Goal: Task Accomplishment & Management: Use online tool/utility

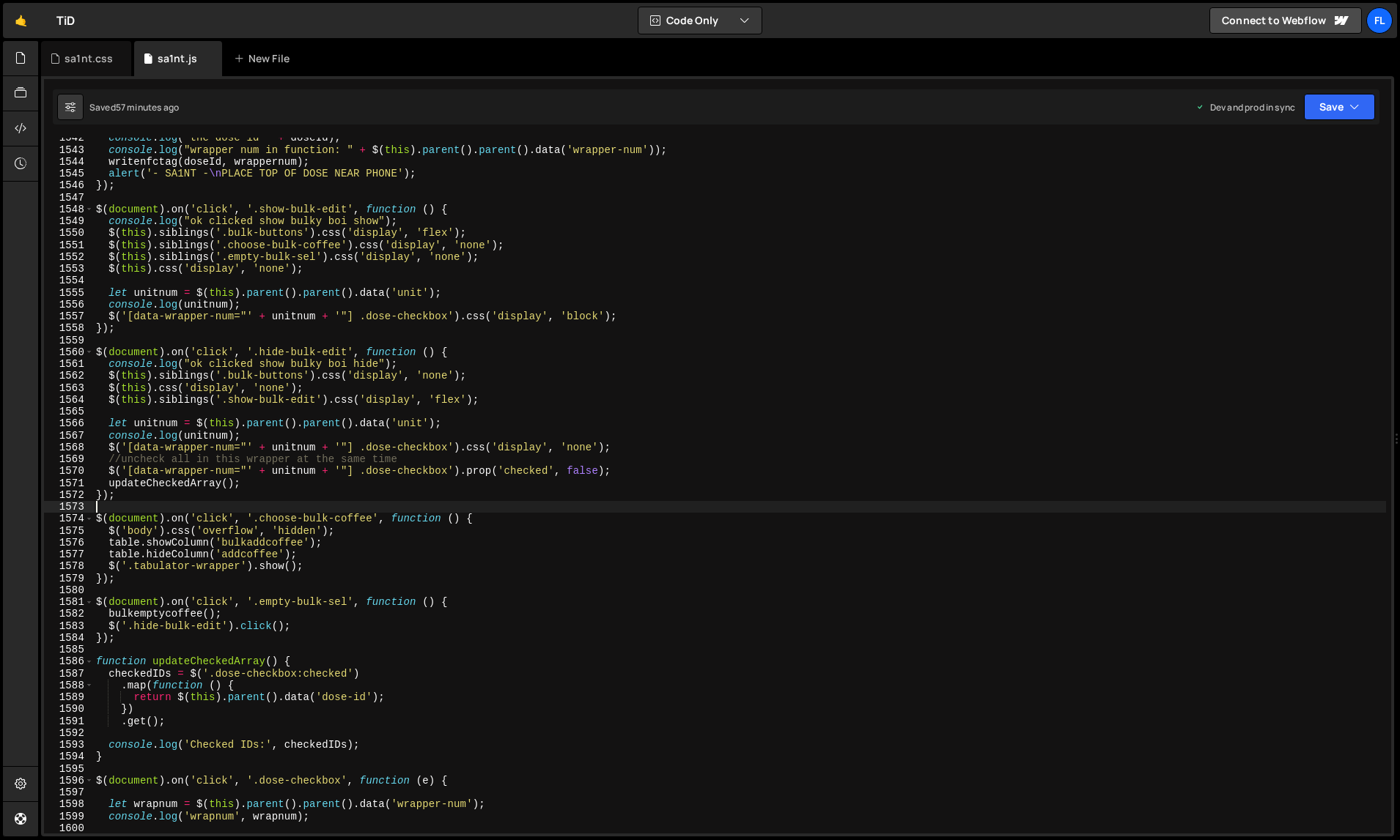
click at [1033, 507] on div "console . log ( "the dose id " + doseId ) ; console . log ( "wrapper num in fun…" at bounding box center [739, 492] width 1294 height 721
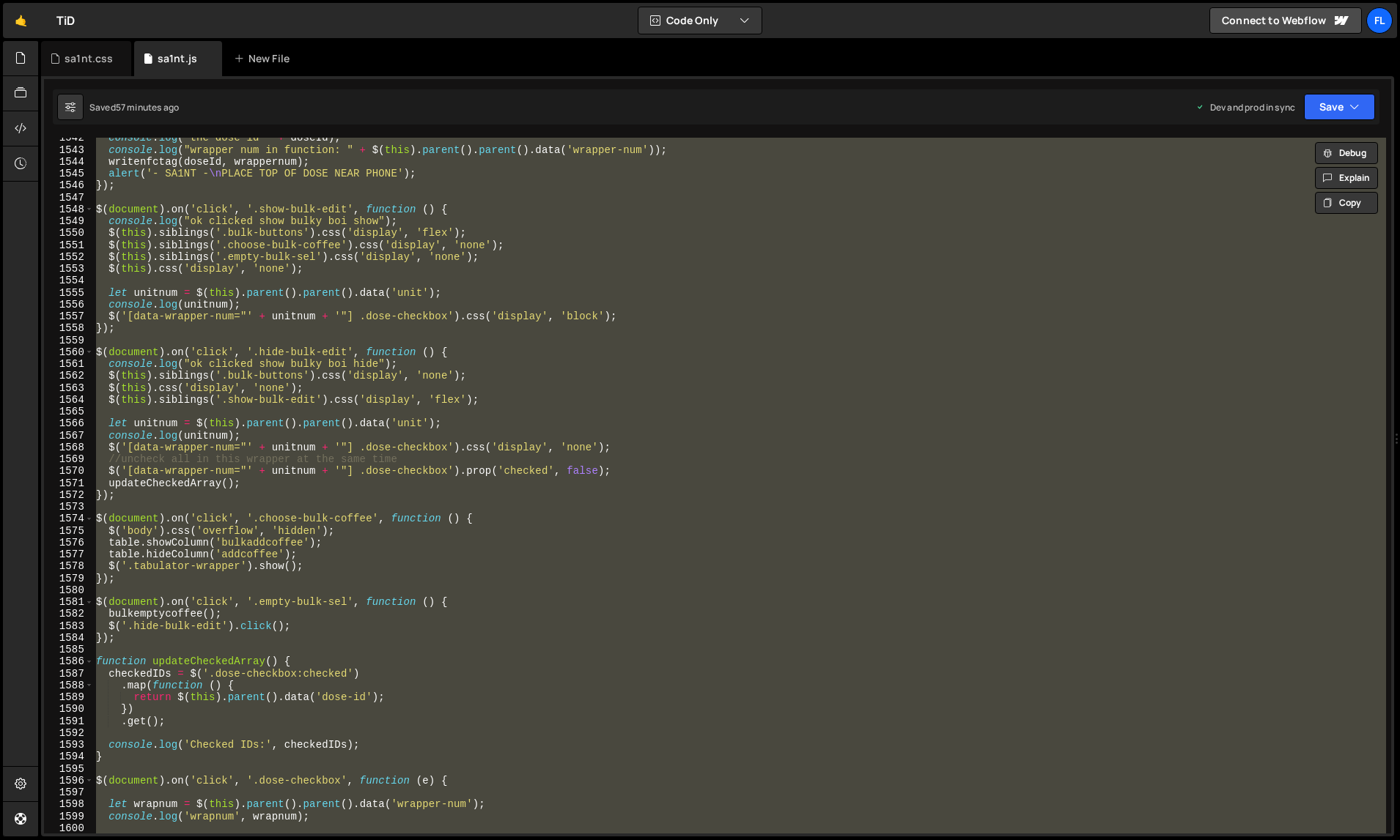
type textarea "});"
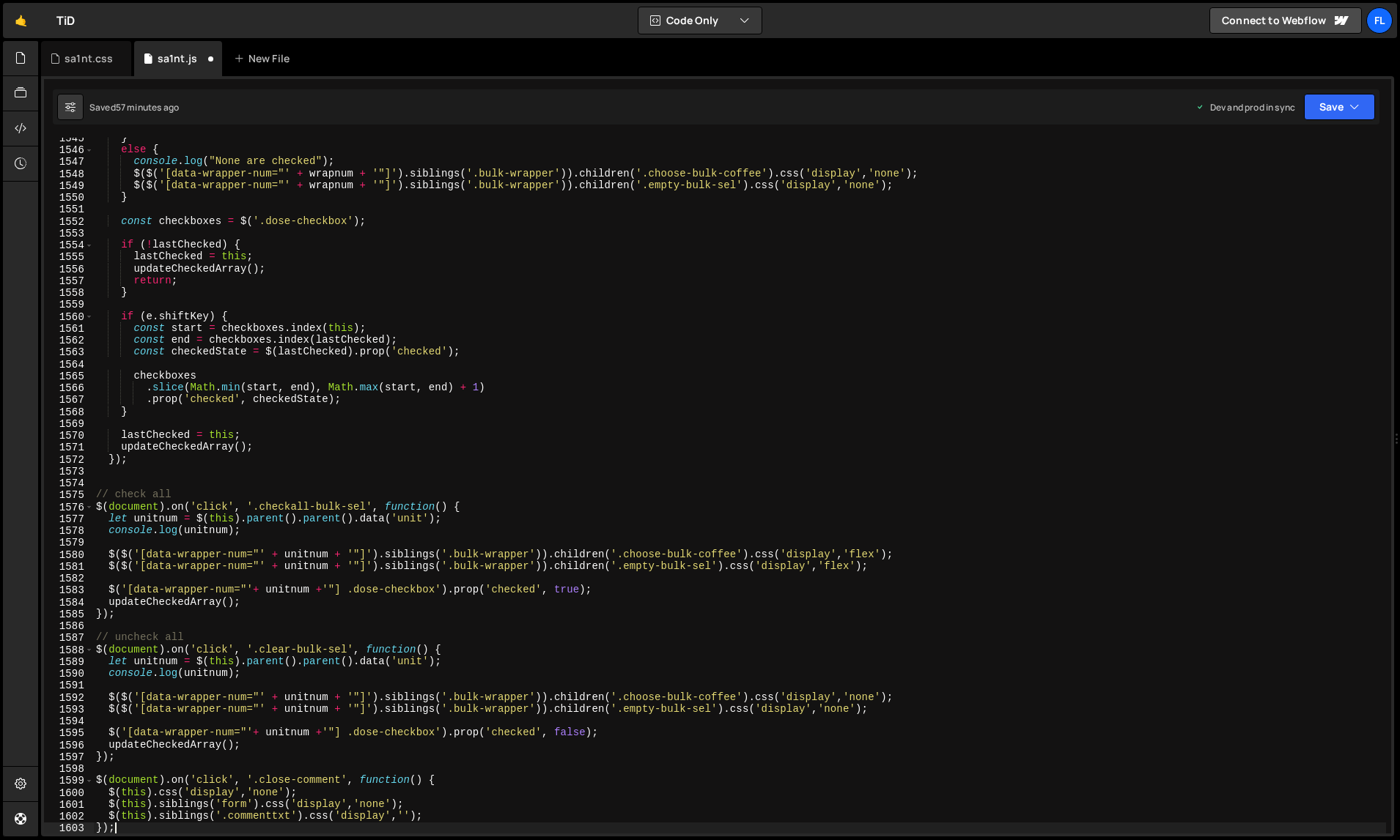
scroll to position [18816, 0]
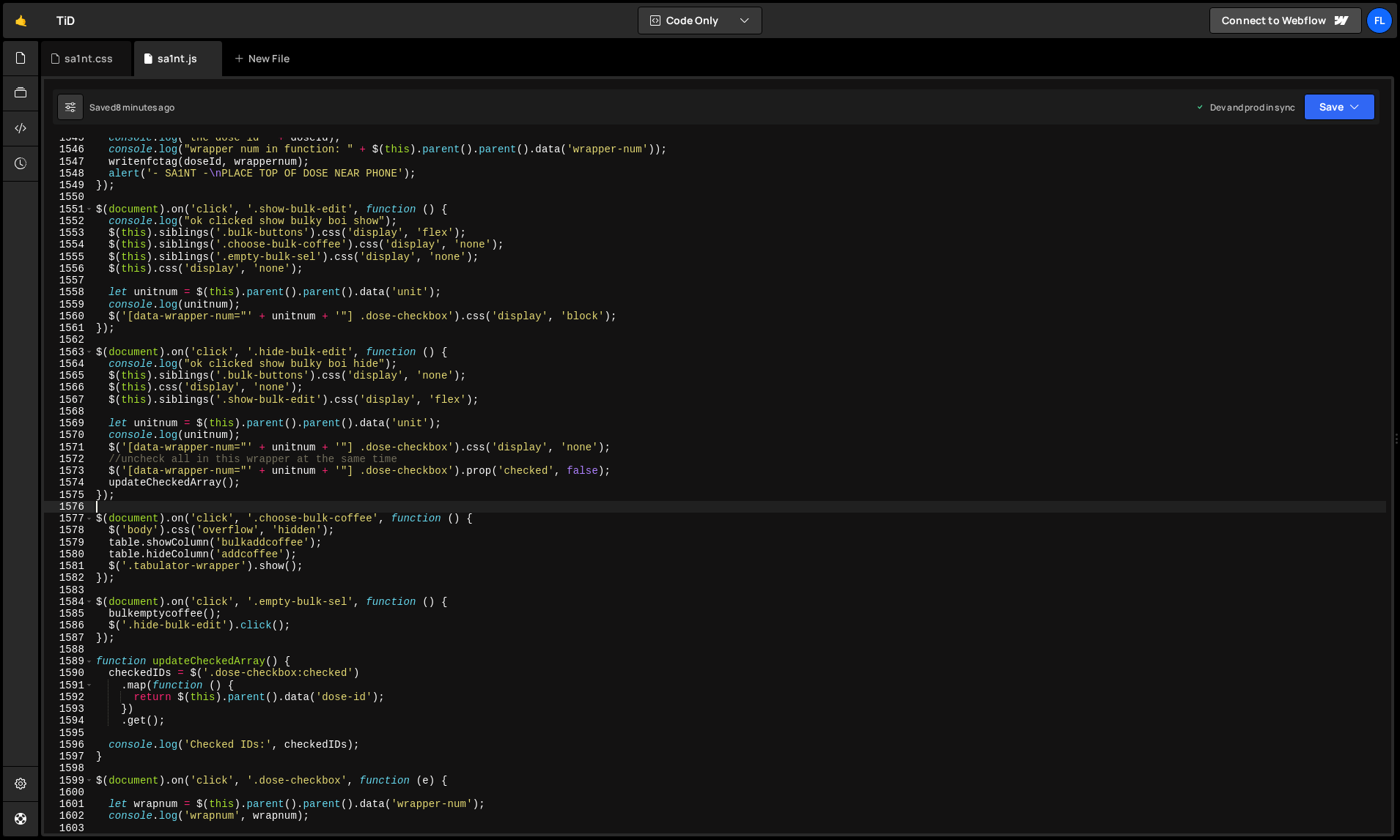
click at [1042, 511] on div "console . log ( "the dose id " + doseId ) ; console . log ( "wrapper num in fun…" at bounding box center [739, 492] width 1294 height 721
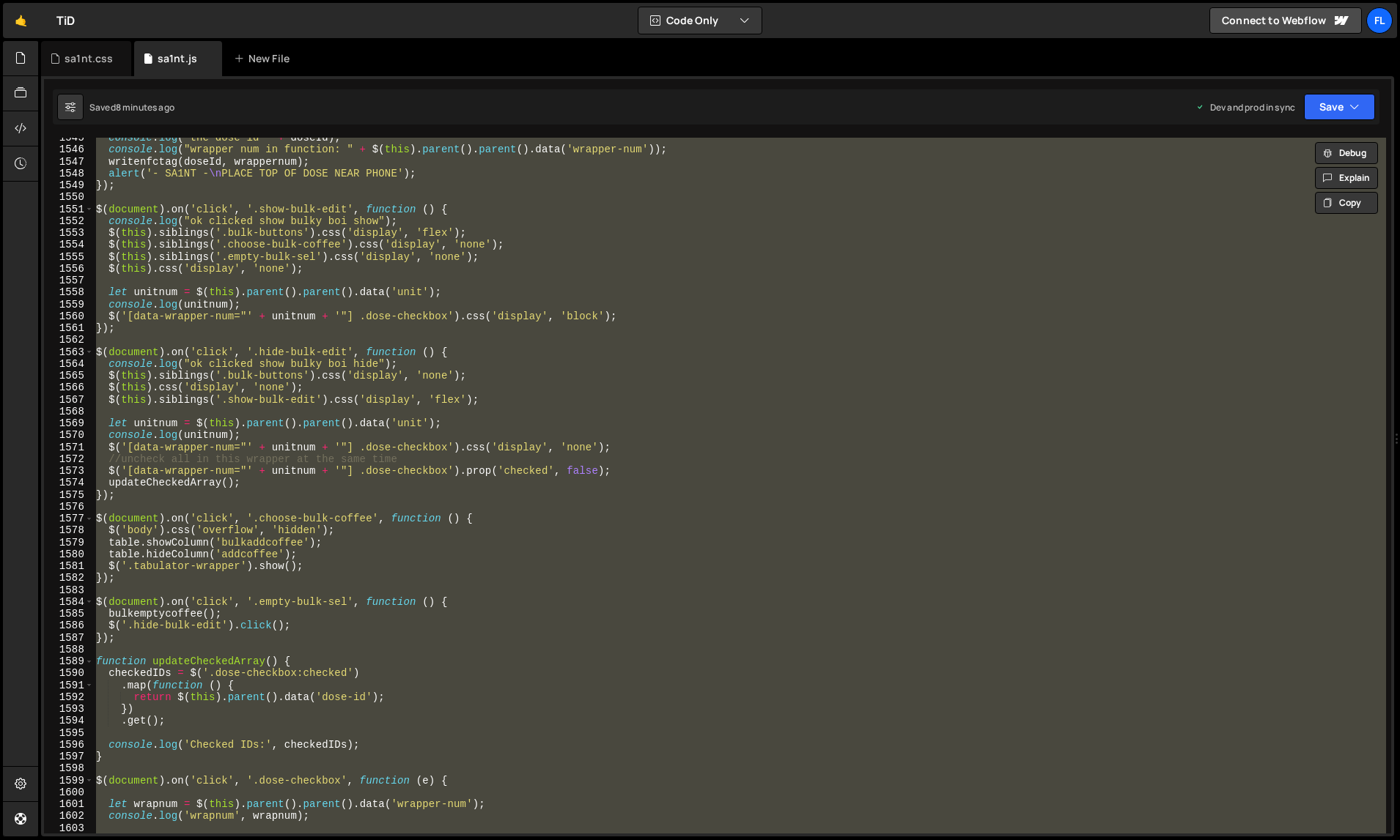
paste textarea "/* END [DOMAIN_NAME] embed */"
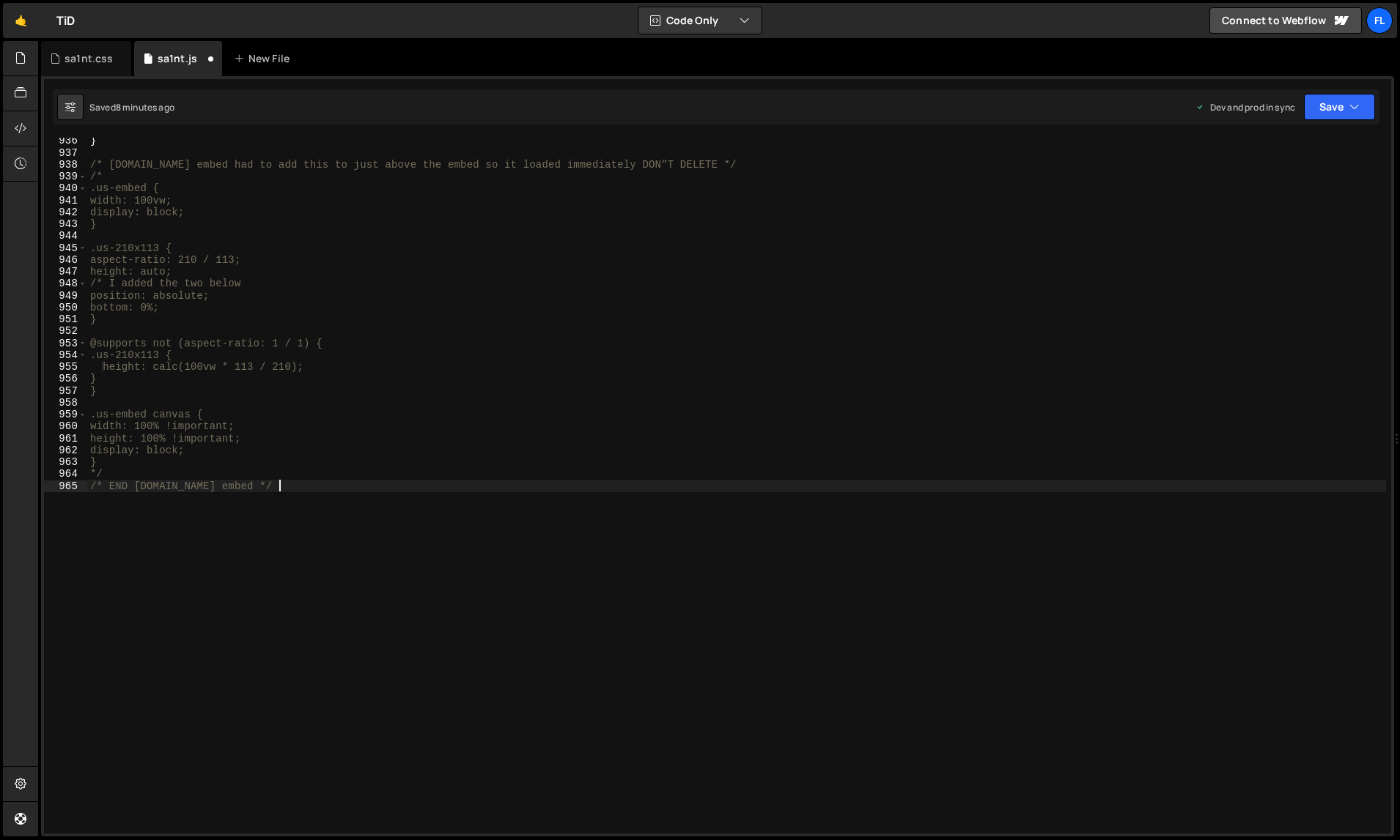
scroll to position [11159, 0]
type textarea "*/"
click at [77, 62] on div "sa1nt.css" at bounding box center [89, 59] width 49 height 14
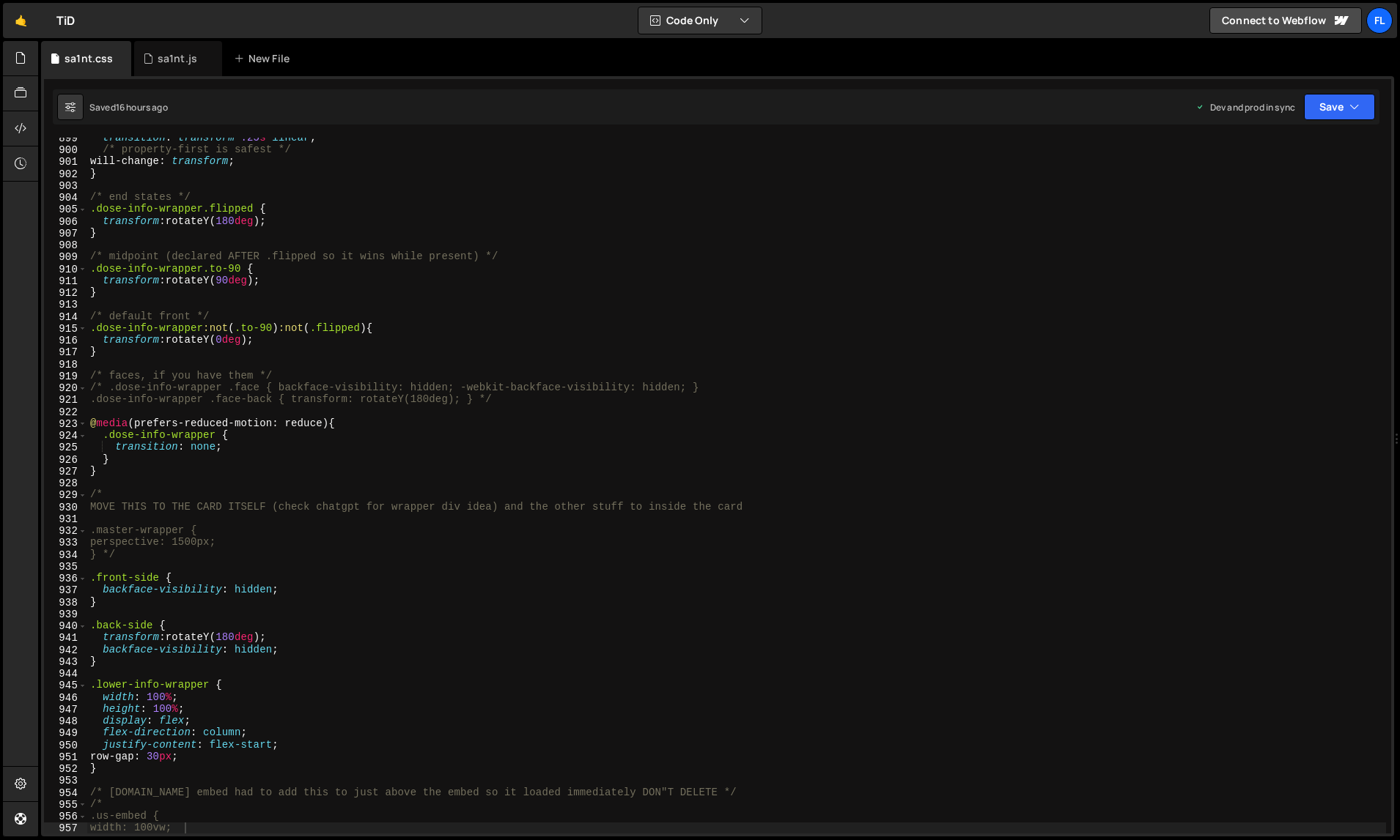
click at [325, 327] on div "transition : transform .25 s linear ; /* property-first is safest */ will-chang…" at bounding box center [737, 492] width 1299 height 721
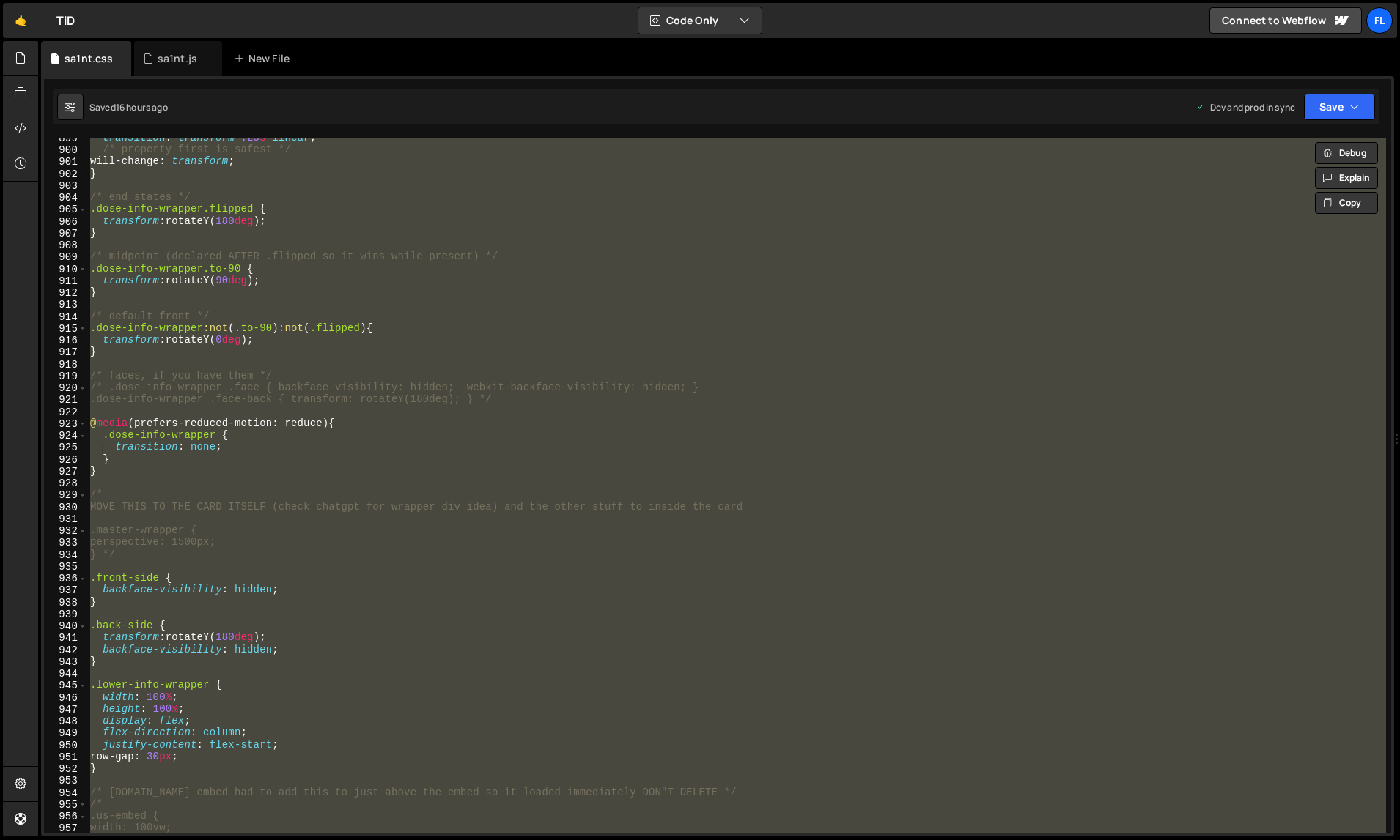
paste textarea
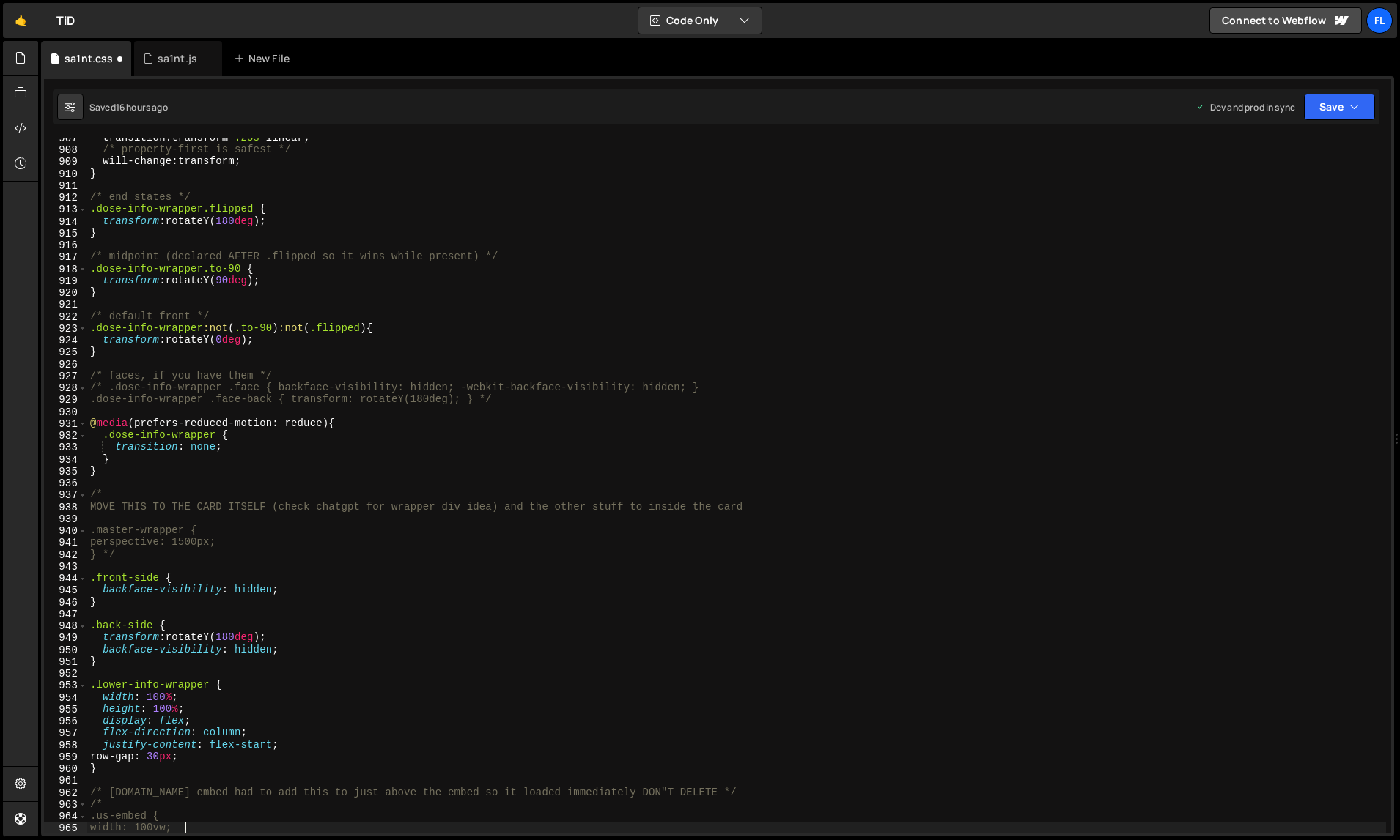
type textarea "width: 100vw;"
click at [166, 60] on div "sa1nt.js" at bounding box center [178, 59] width 40 height 14
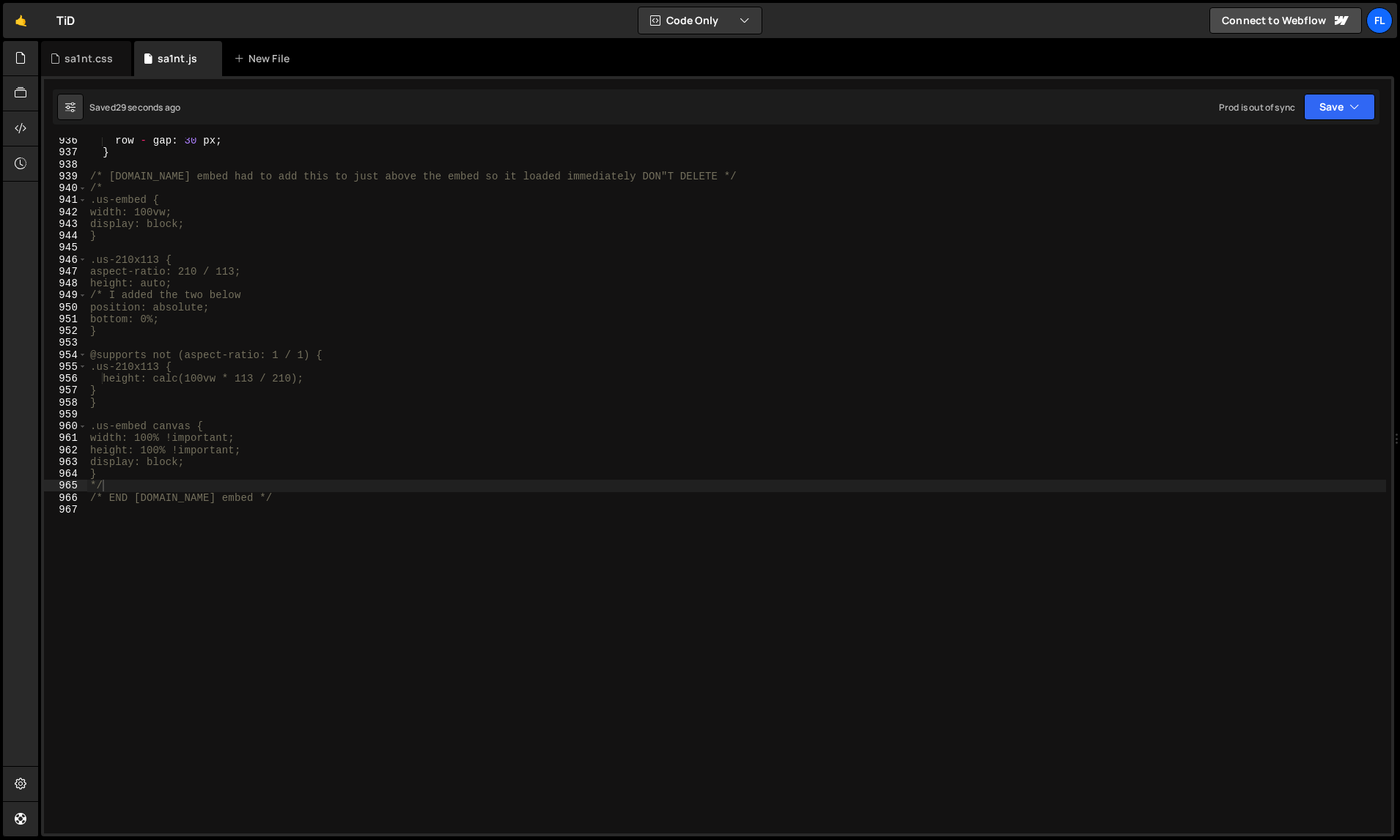
click at [466, 363] on div "row - gap : 30 px ; } /* [DOMAIN_NAME] embed had to add this to just above the …" at bounding box center [737, 496] width 1299 height 721
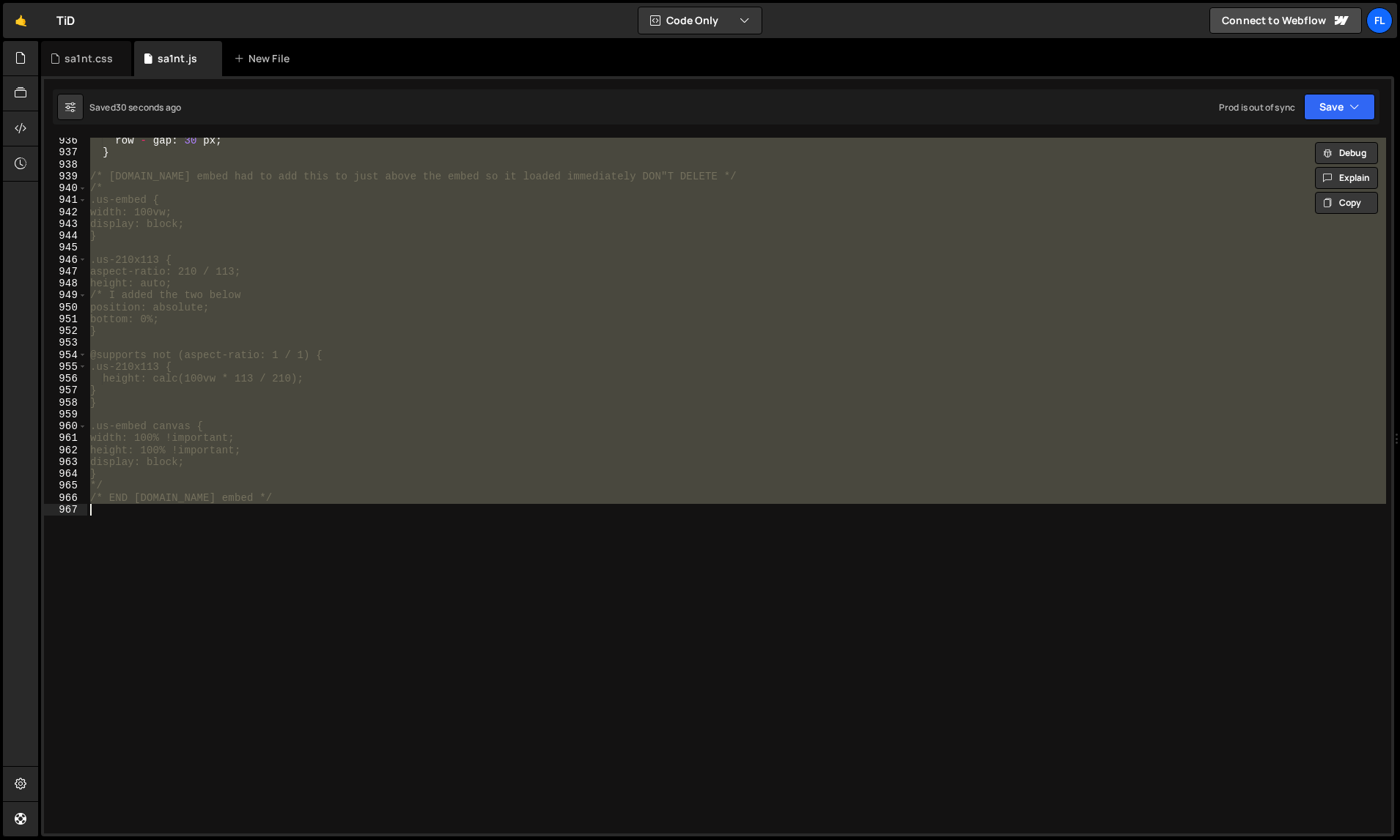
paste textarea "});"
type textarea "});"
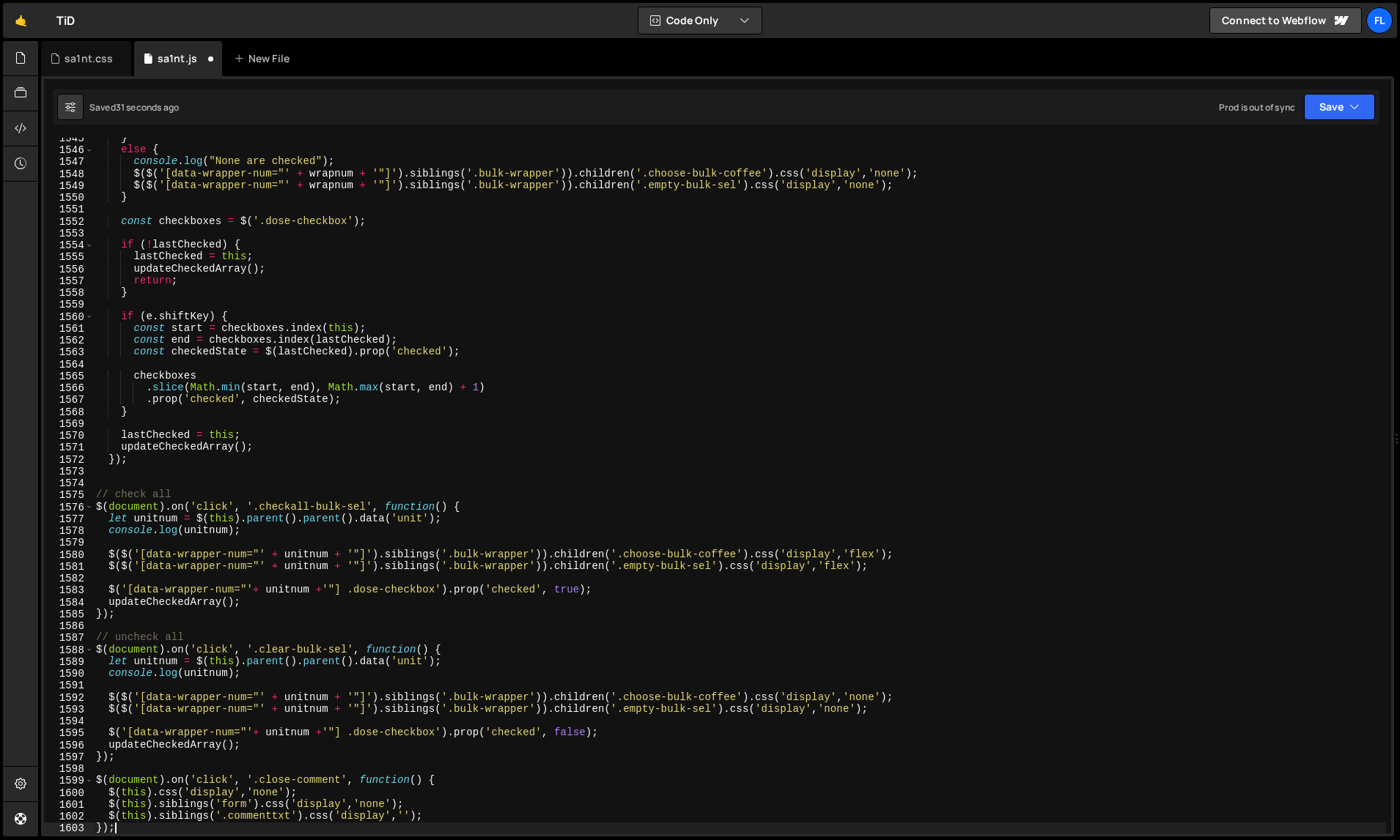
scroll to position [18816, 0]
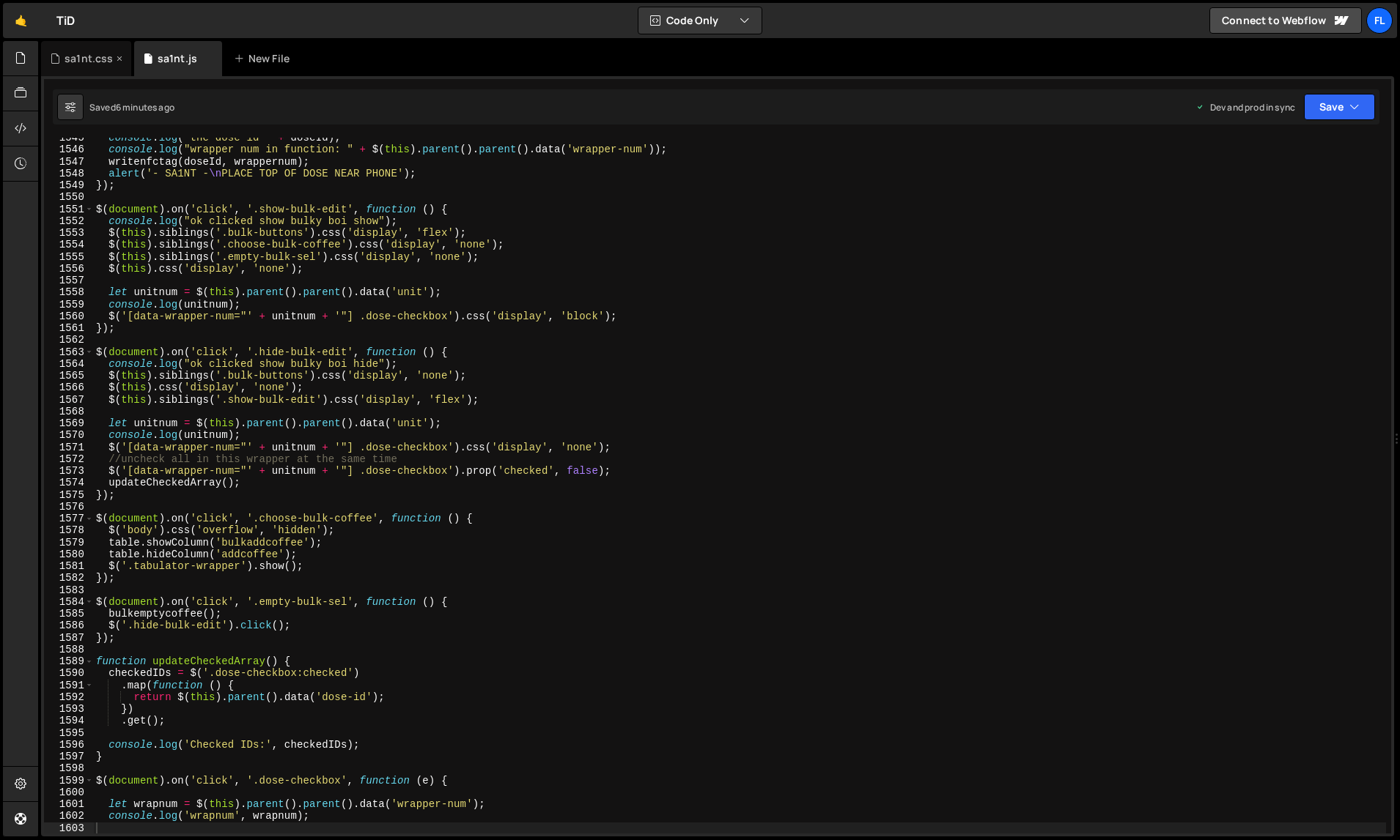
click at [83, 60] on div "sa1nt.css" at bounding box center [89, 59] width 49 height 14
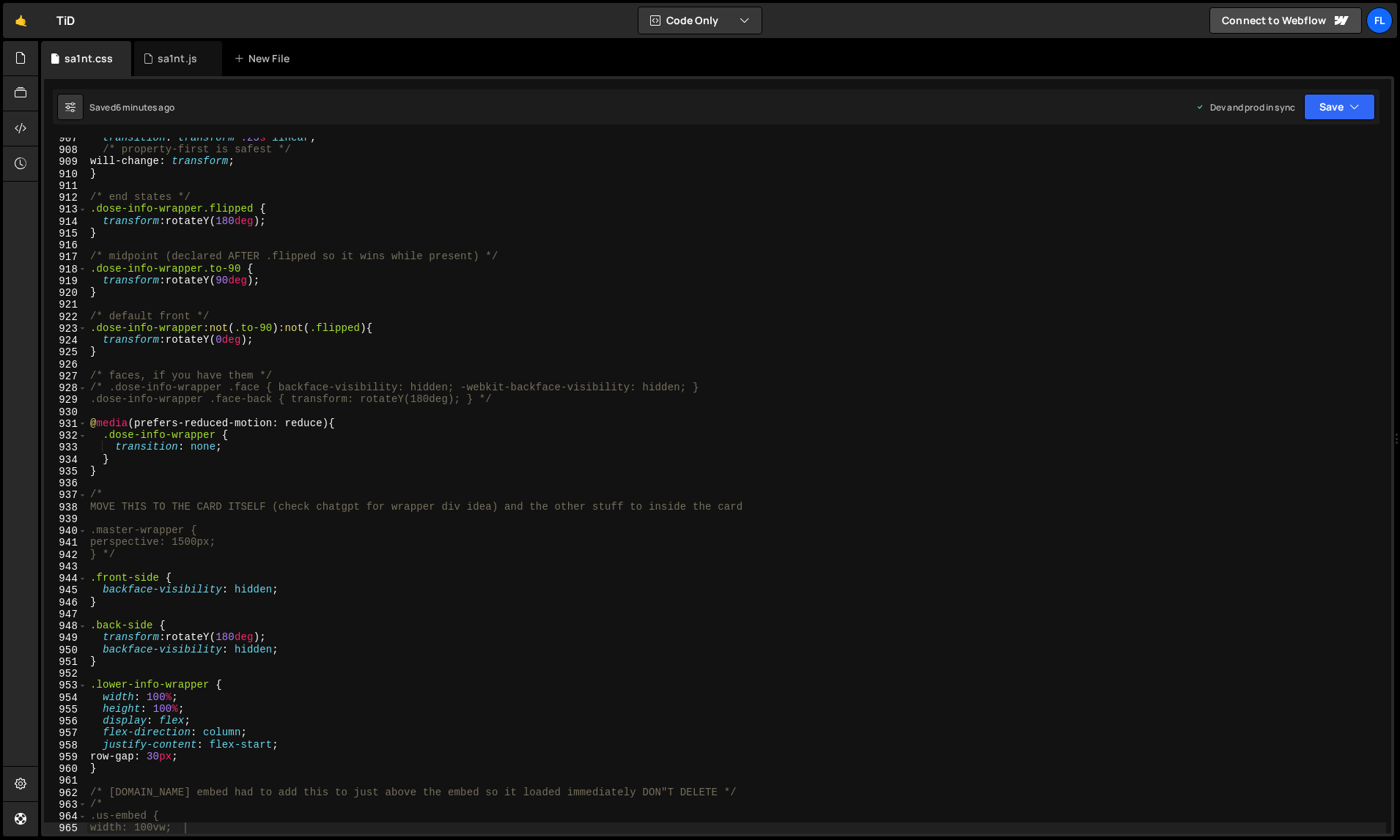
click at [396, 289] on div "transition : transform .25 s linear ; /* property-first is safest */ will-chang…" at bounding box center [737, 492] width 1299 height 721
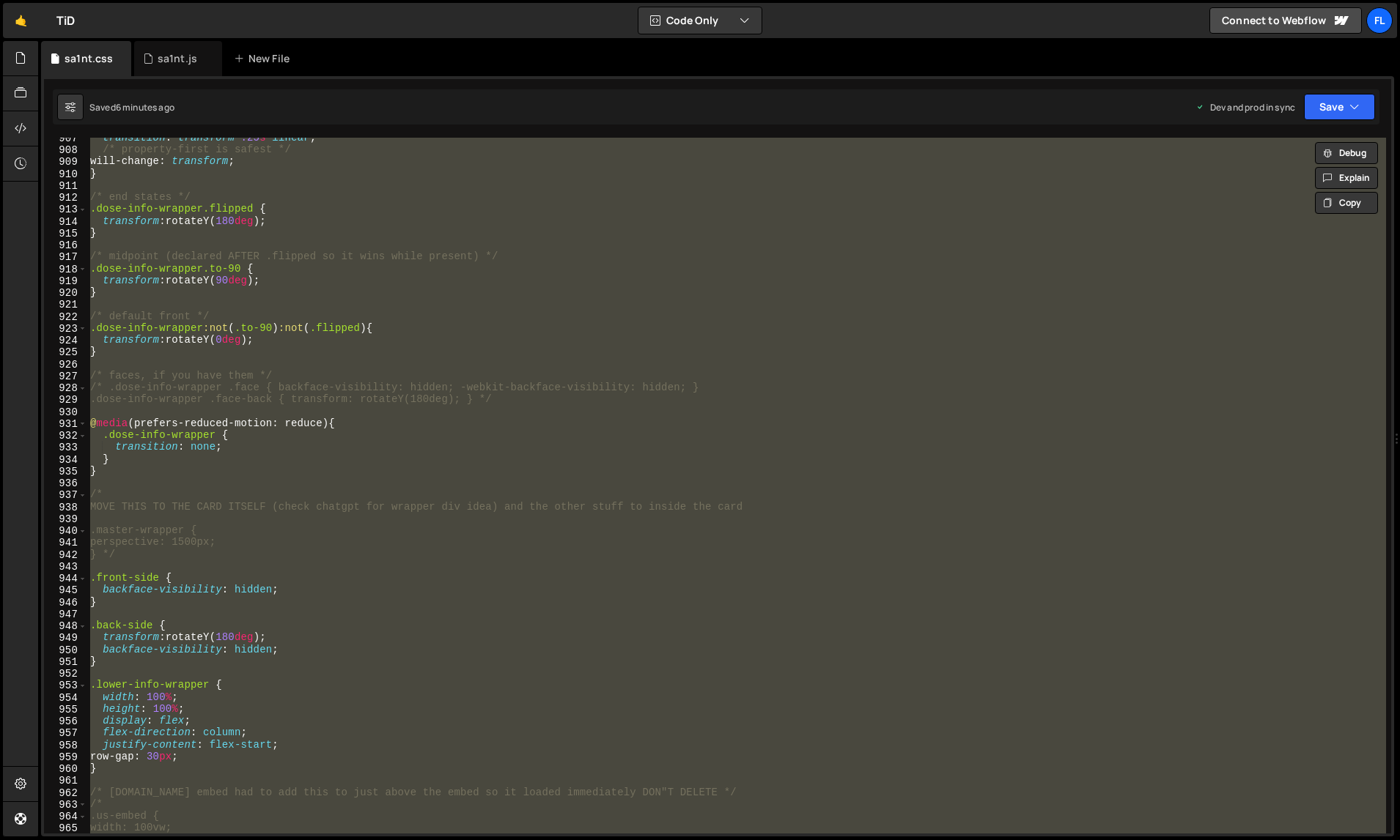
paste textarea
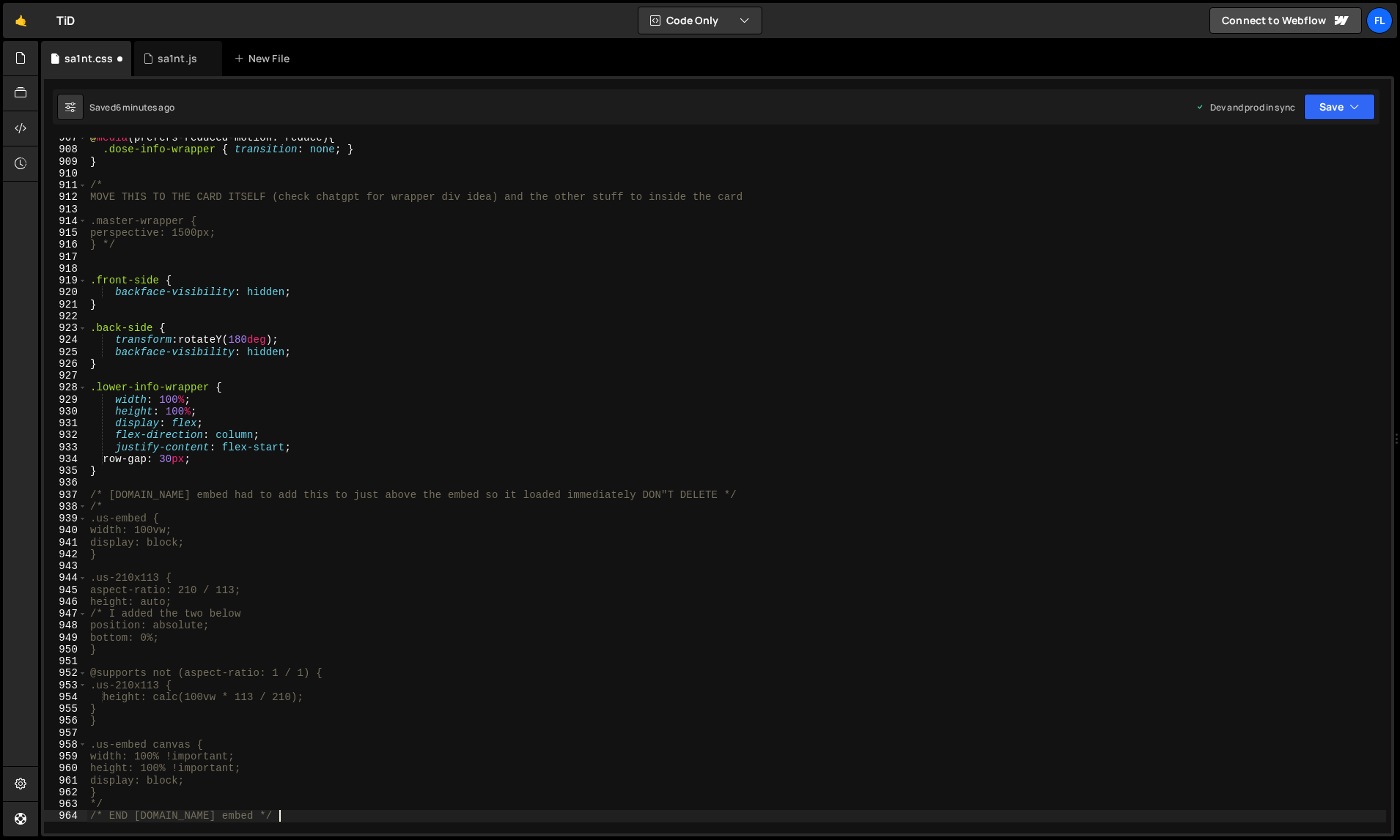
scroll to position [10804, 0]
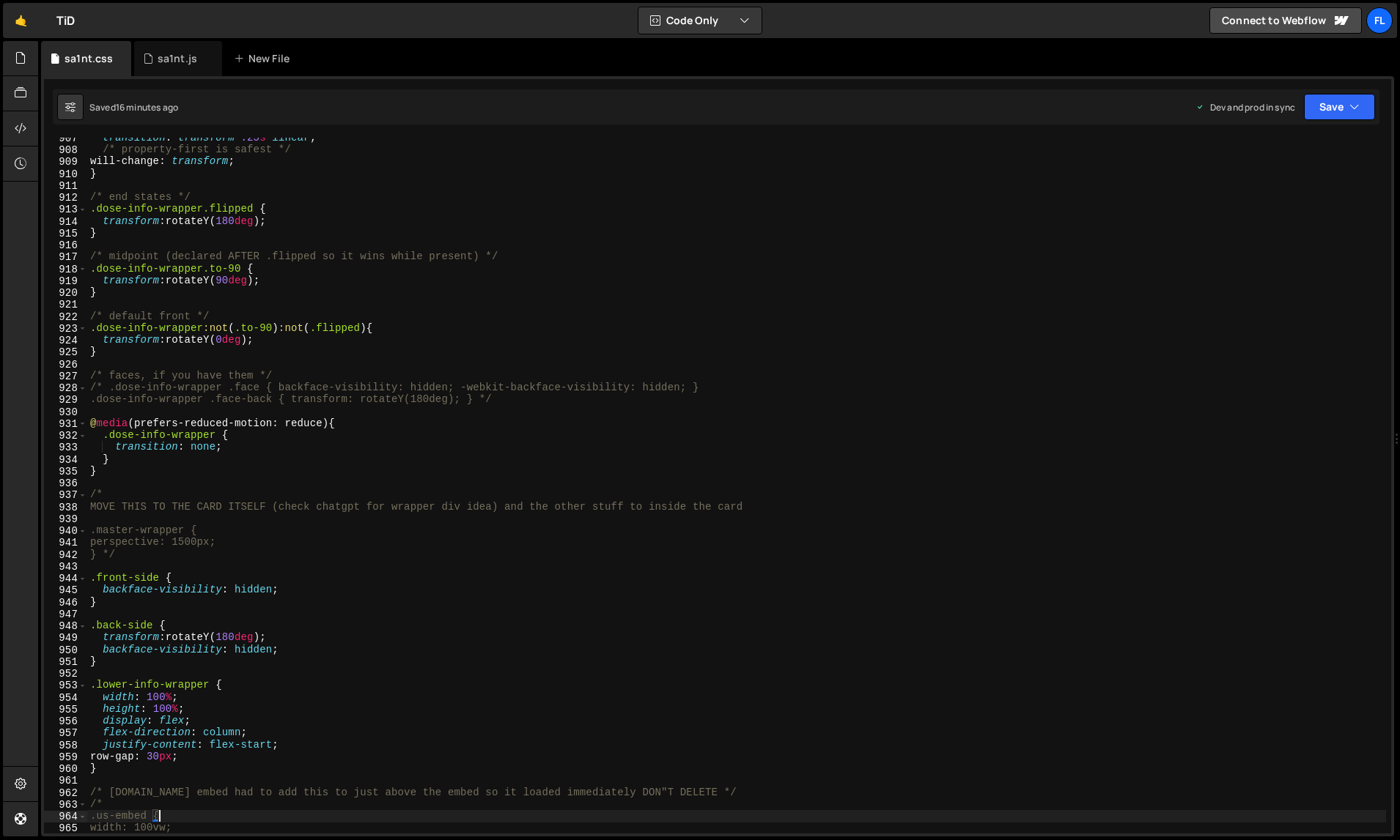
click at [865, 434] on div "transition : transform .25 s linear ; /* property-first is safest */ will-chang…" at bounding box center [737, 492] width 1299 height 721
type textarea ".dose-info-wrapper {"
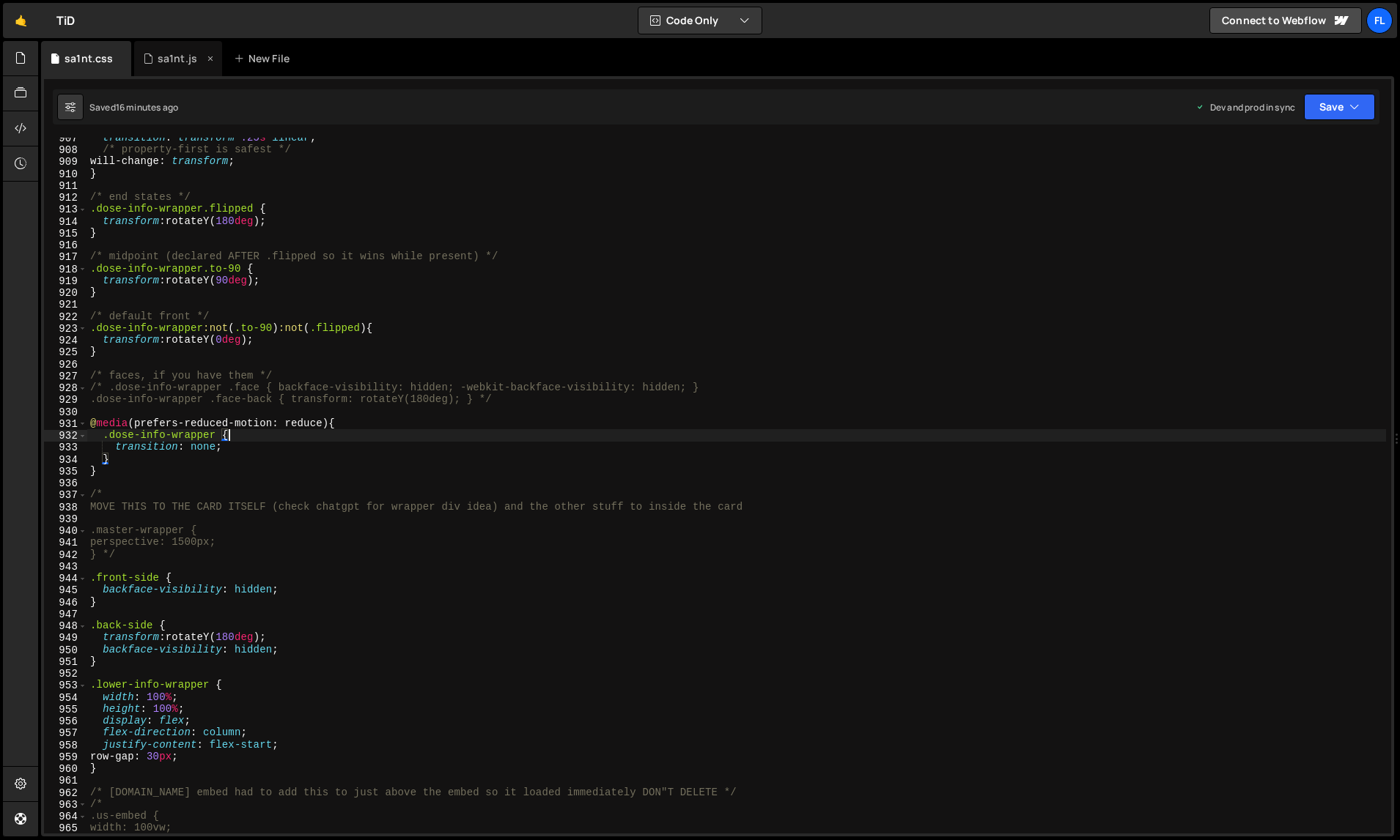
click at [182, 70] on div "sa1nt.js" at bounding box center [178, 59] width 88 height 35
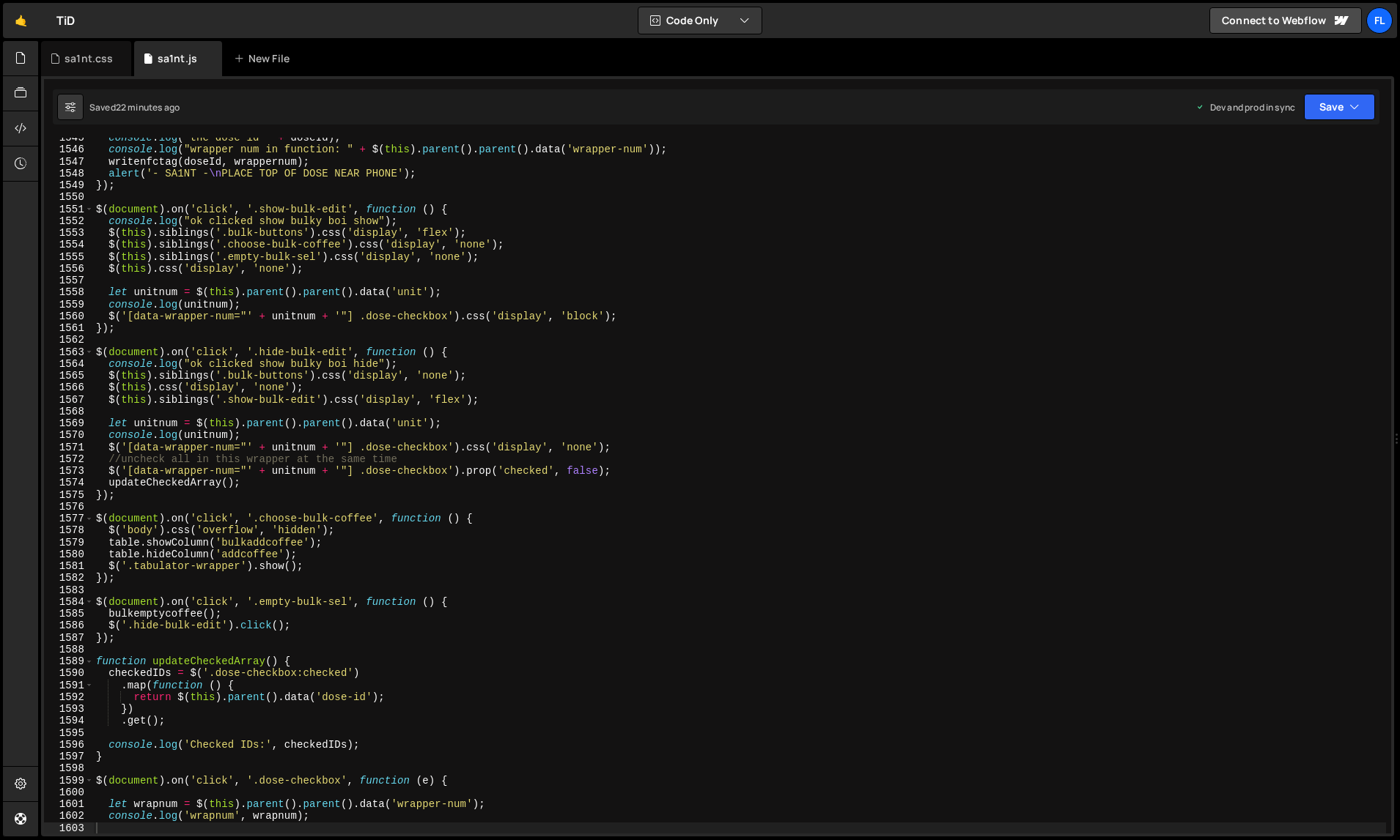
click at [451, 366] on div "console . log ( "the dose id " + doseId ) ; console . log ( "wrapper num in fun…" at bounding box center [739, 492] width 1294 height 721
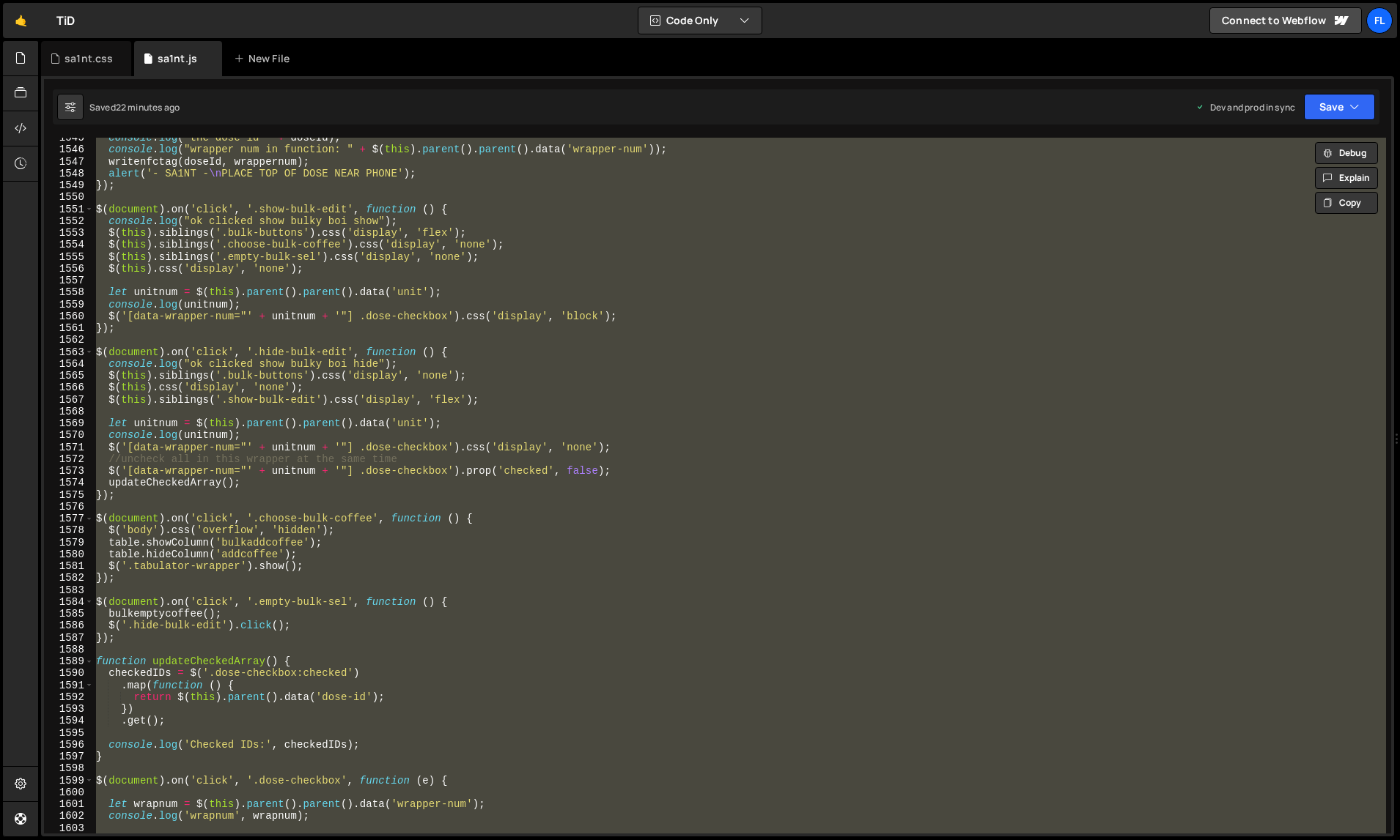
paste textarea
type textarea "});"
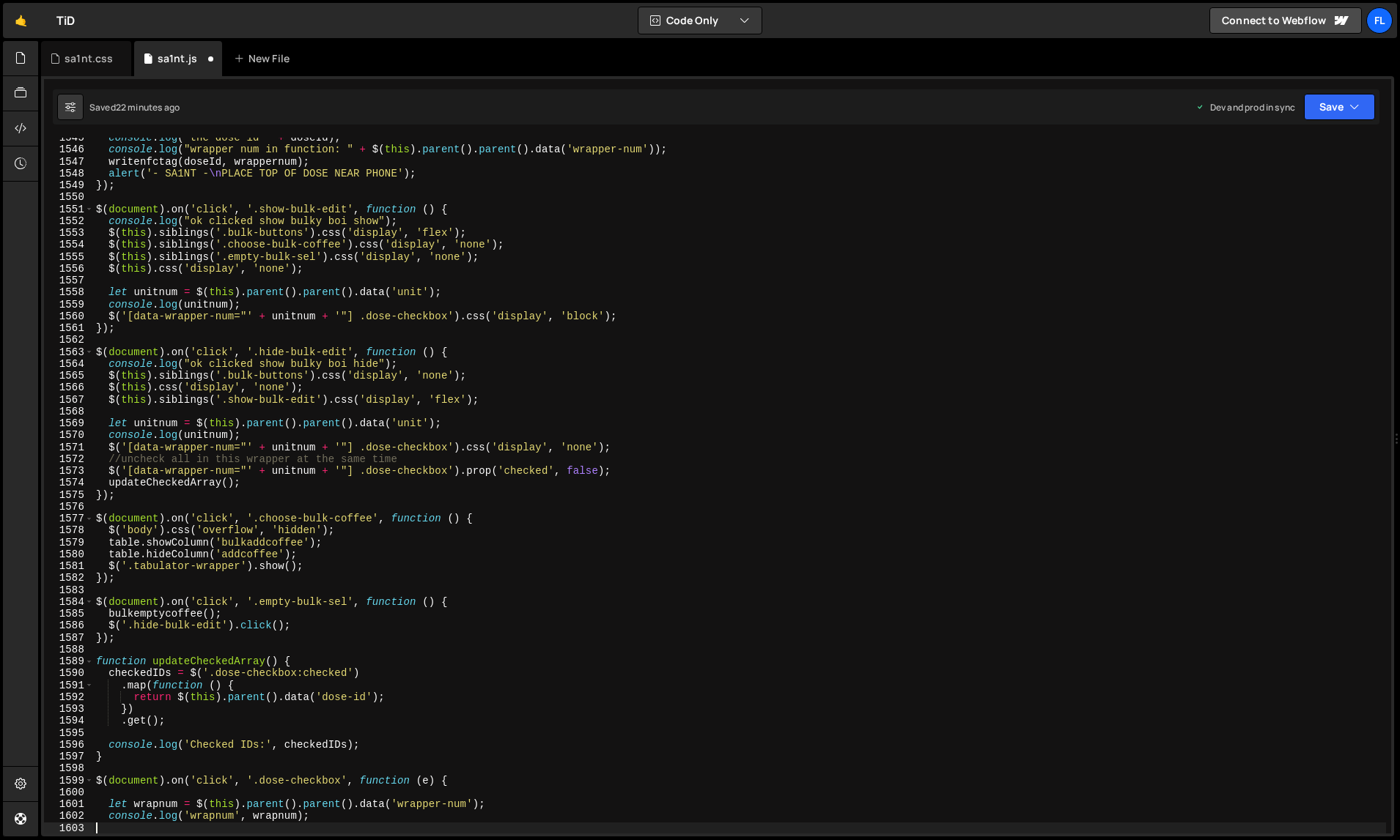
scroll to position [18816, 0]
click at [912, 434] on div "console . log ( "the dose id " + doseId ) ; console . log ( "wrapper num in fun…" at bounding box center [739, 492] width 1294 height 721
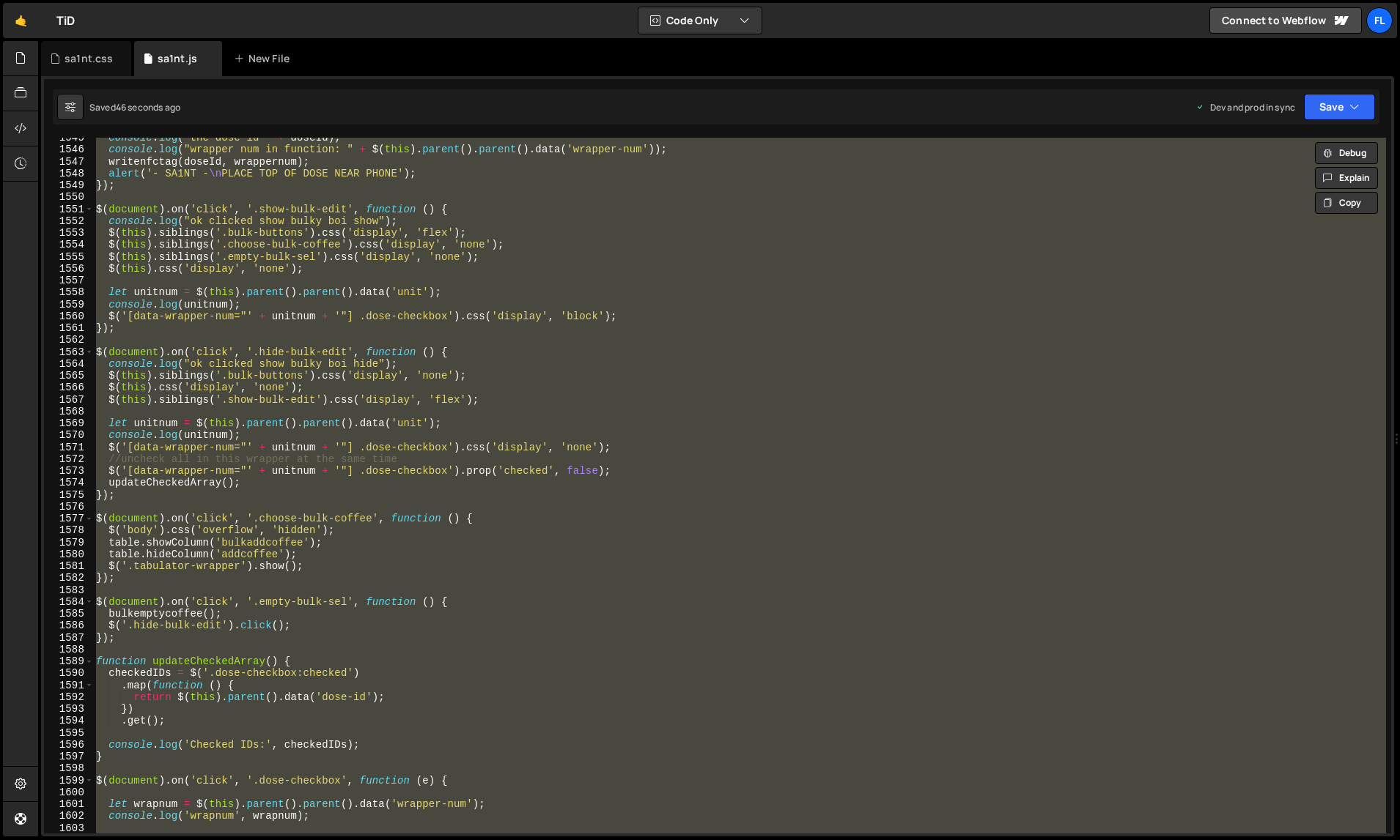
paste textarea
type textarea "});"
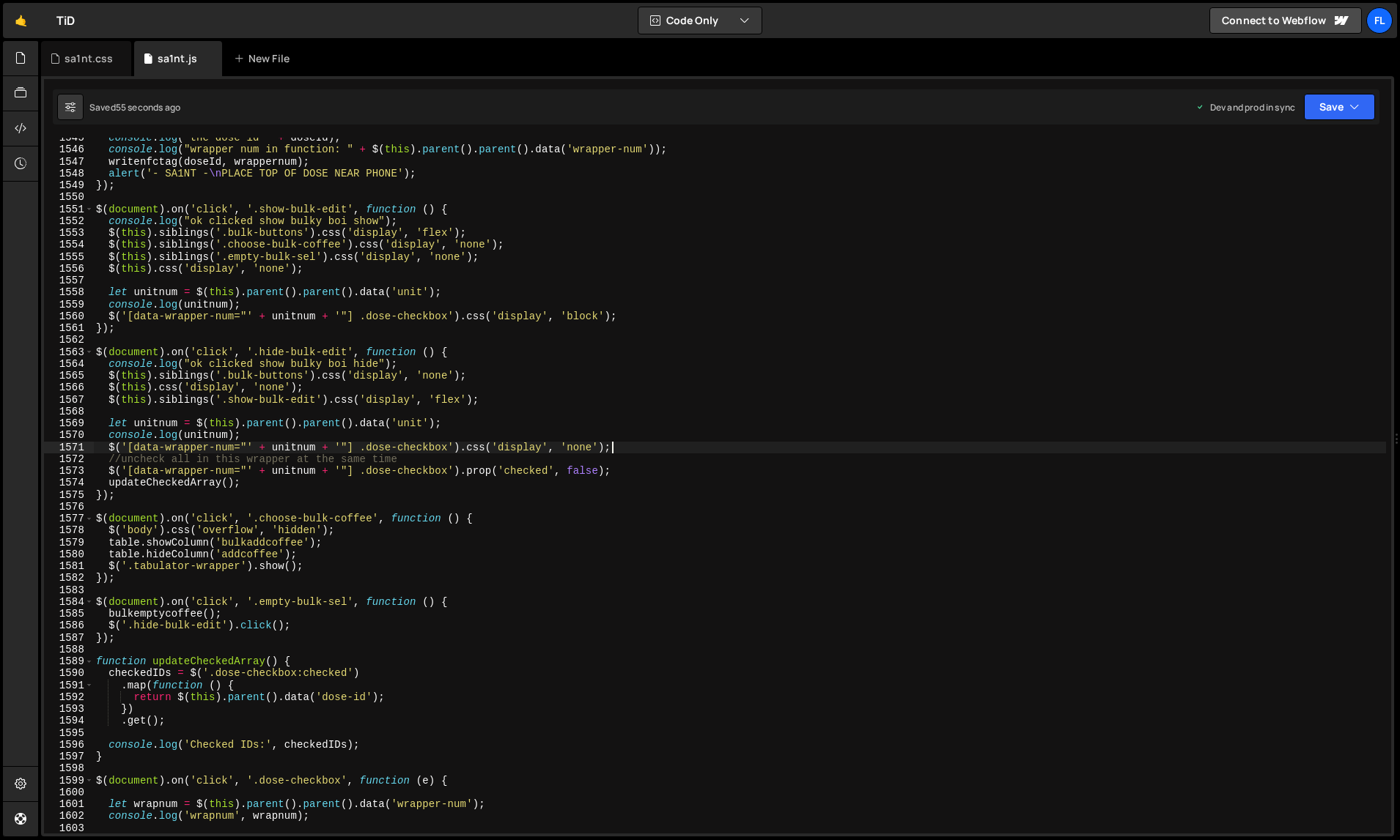
click at [988, 452] on div "console . log ( "the dose id " + doseId ) ; console . log ( "wrapper num in fun…" at bounding box center [739, 492] width 1294 height 721
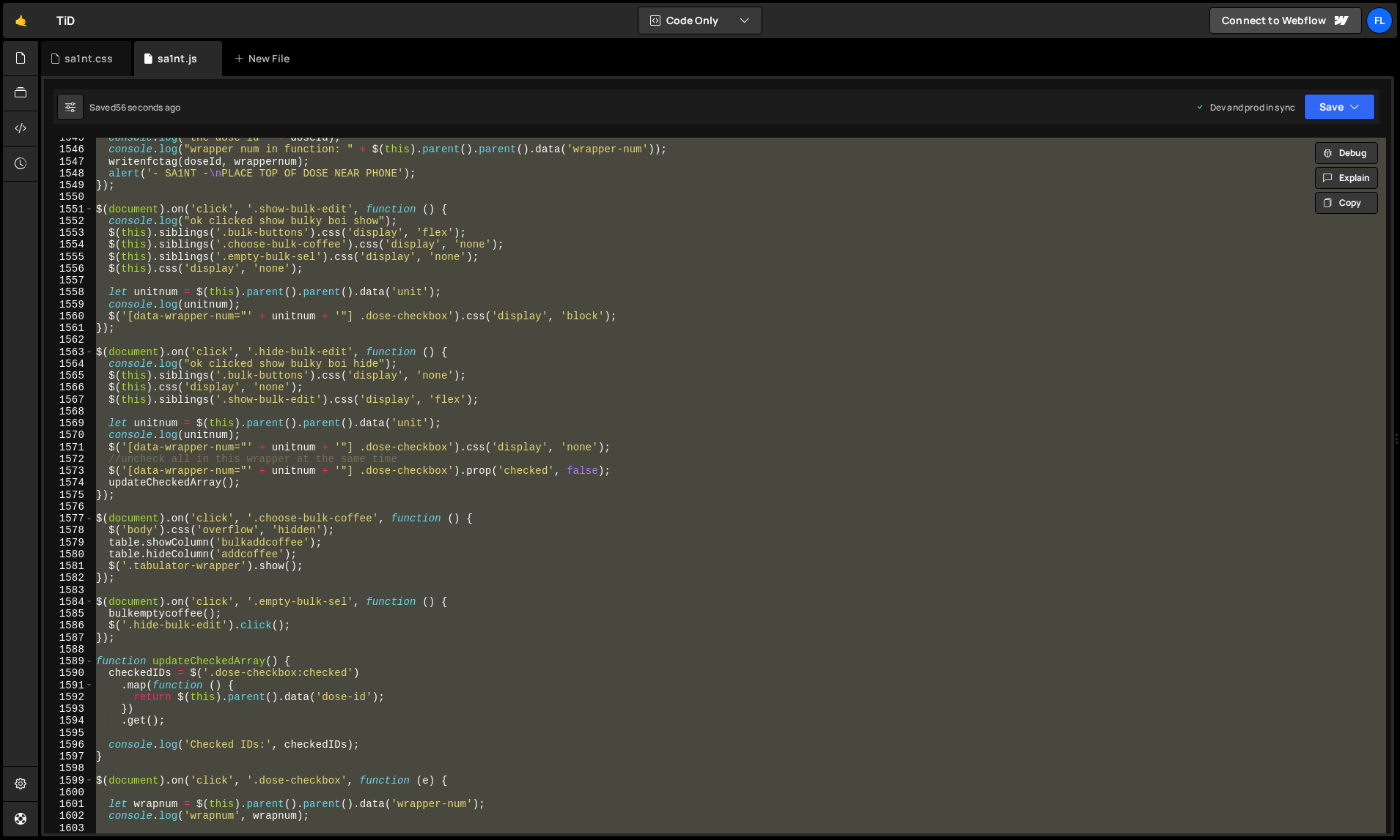
paste textarea
type textarea "});"
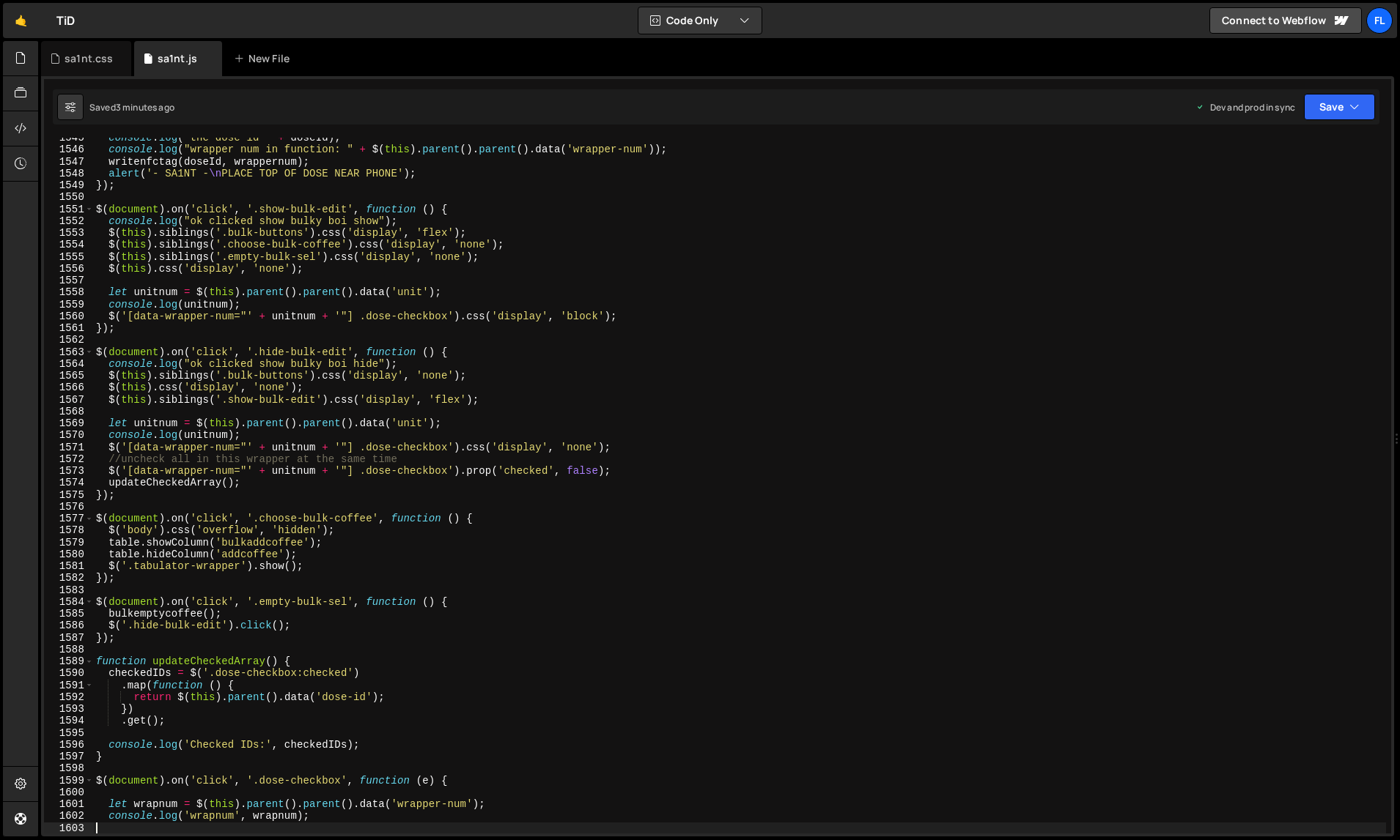
click at [844, 429] on div "console . log ( "the dose id " + doseId ) ; console . log ( "wrapper num in fun…" at bounding box center [739, 492] width 1294 height 721
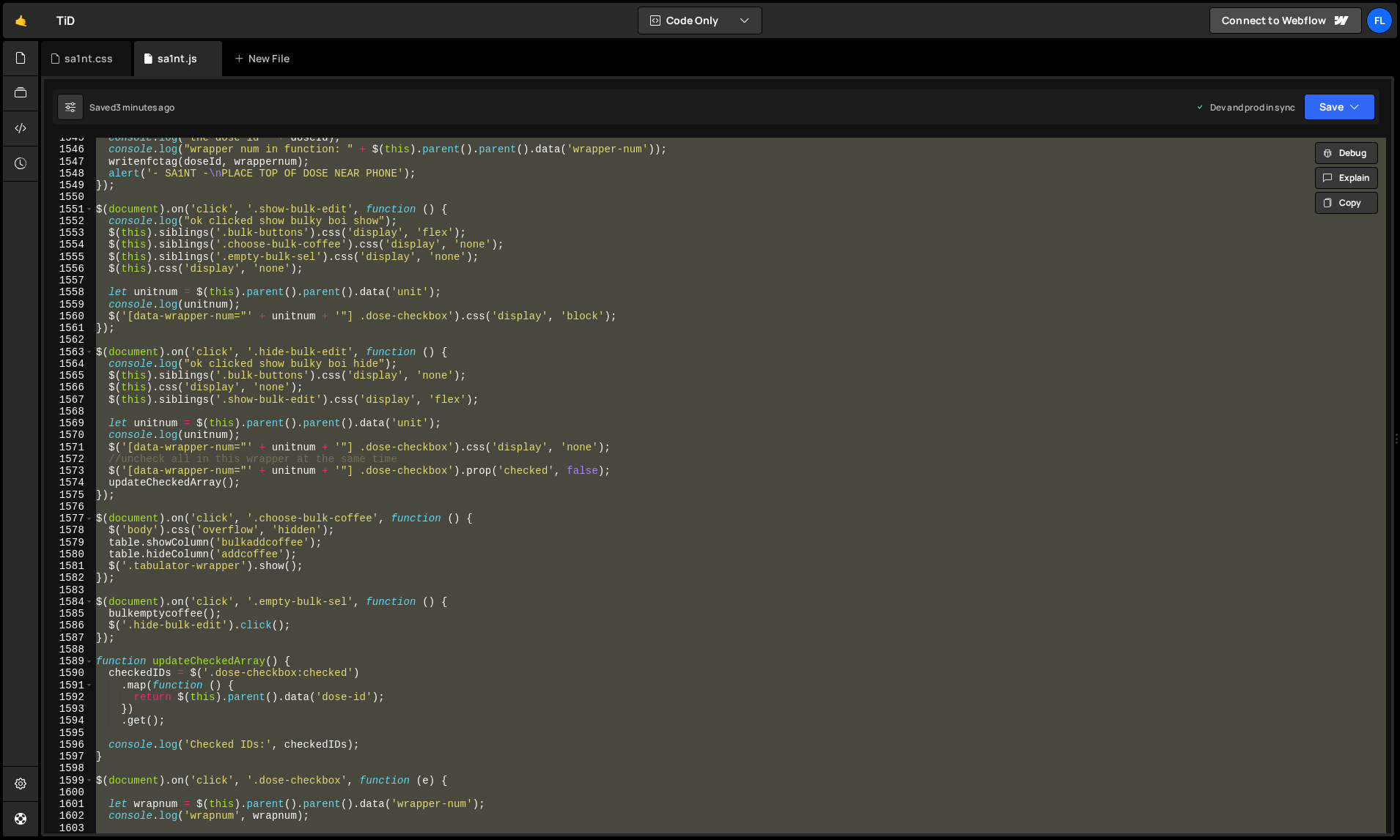
paste textarea
type textarea "});"
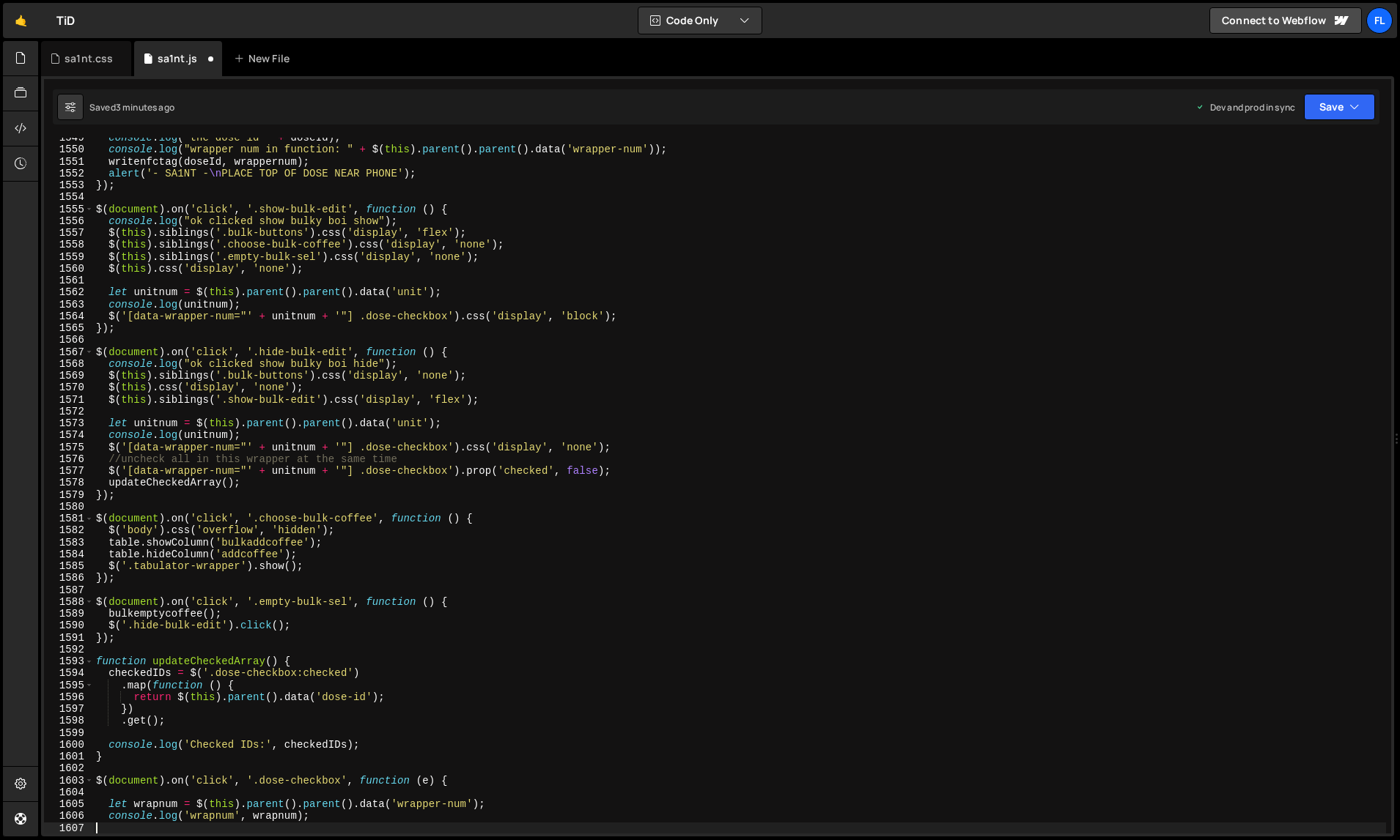
scroll to position [18864, 0]
click at [100, 57] on div "sa1nt.css" at bounding box center [89, 59] width 49 height 14
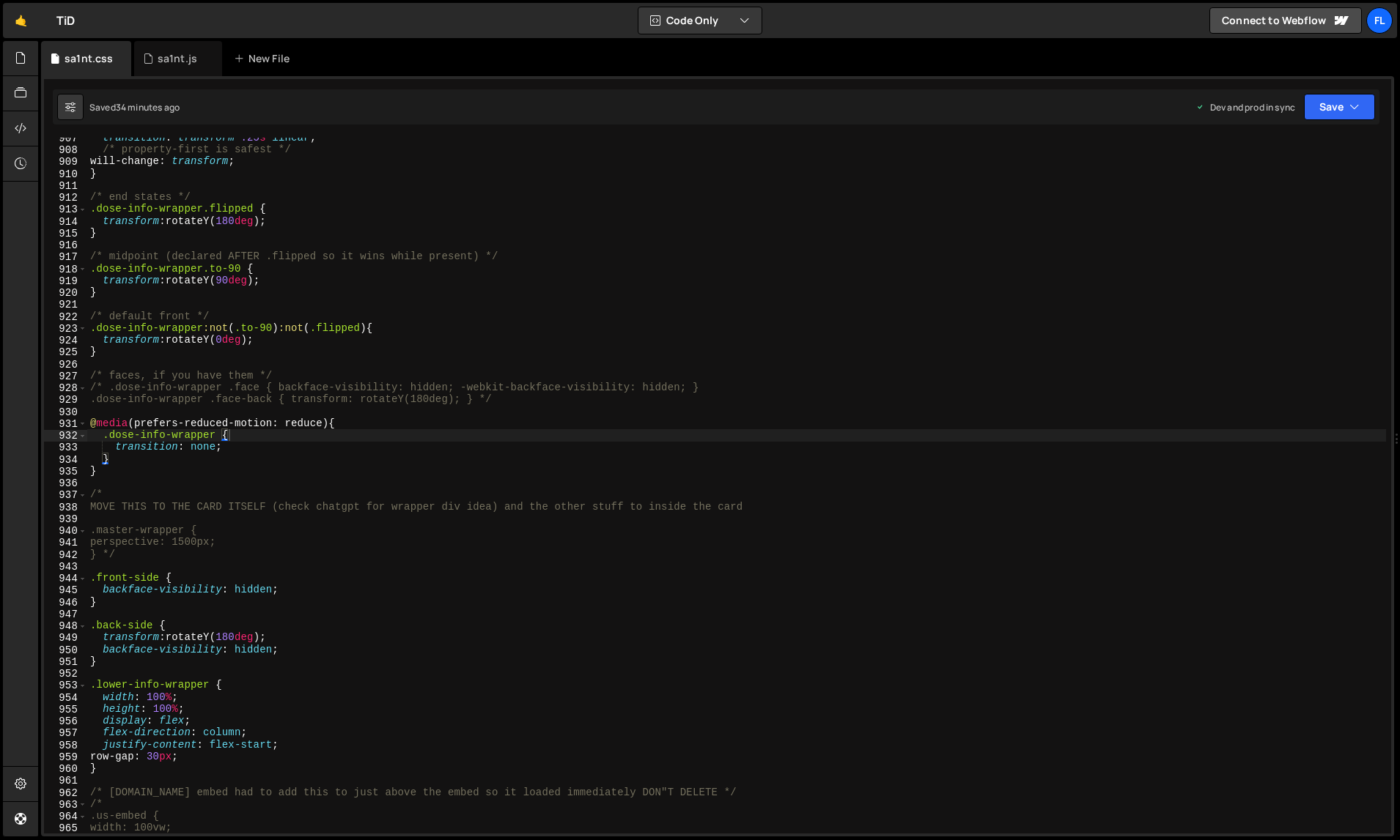
click at [382, 399] on div "transition : transform .25 s linear ; /* property-first is safest */ will-chang…" at bounding box center [737, 492] width 1299 height 721
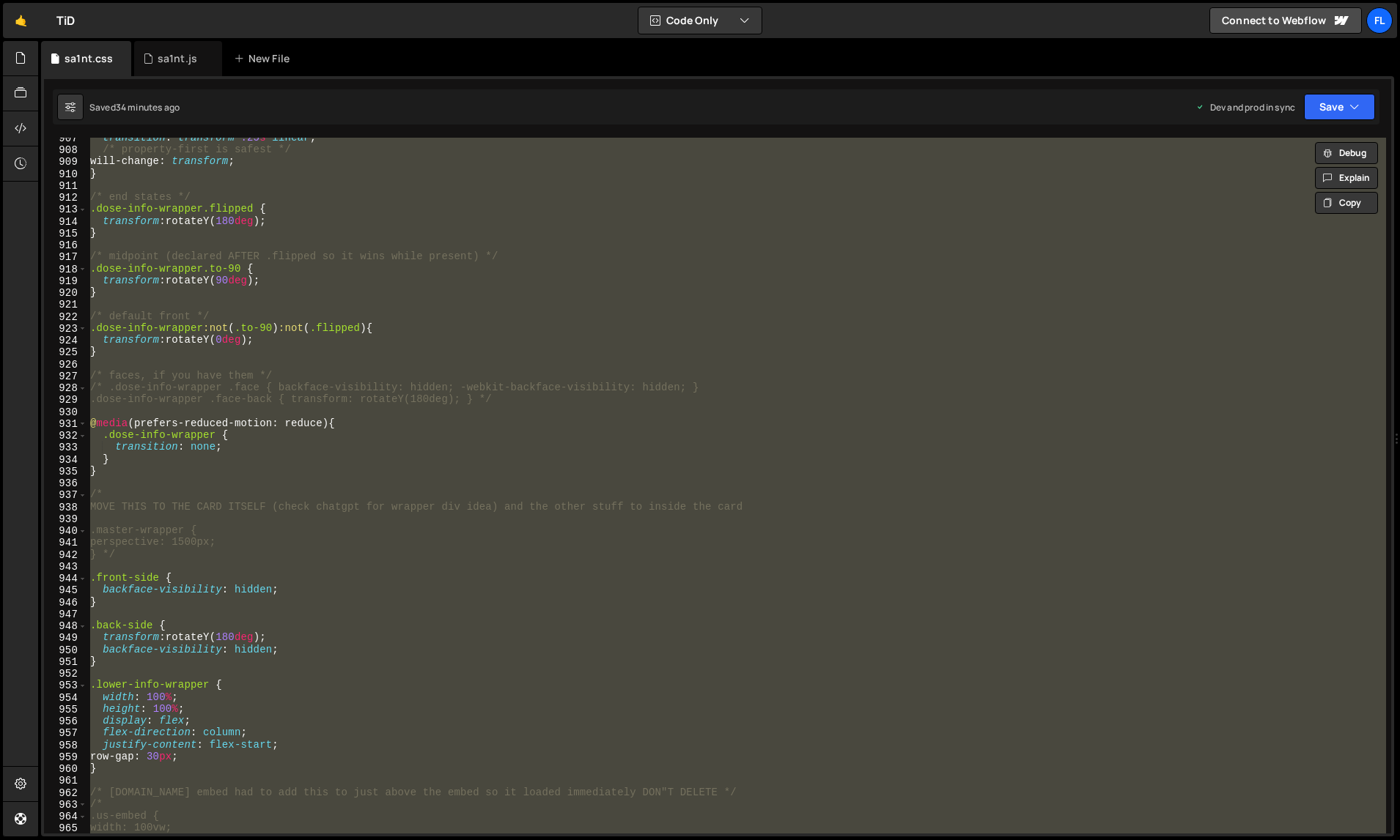
paste textarea
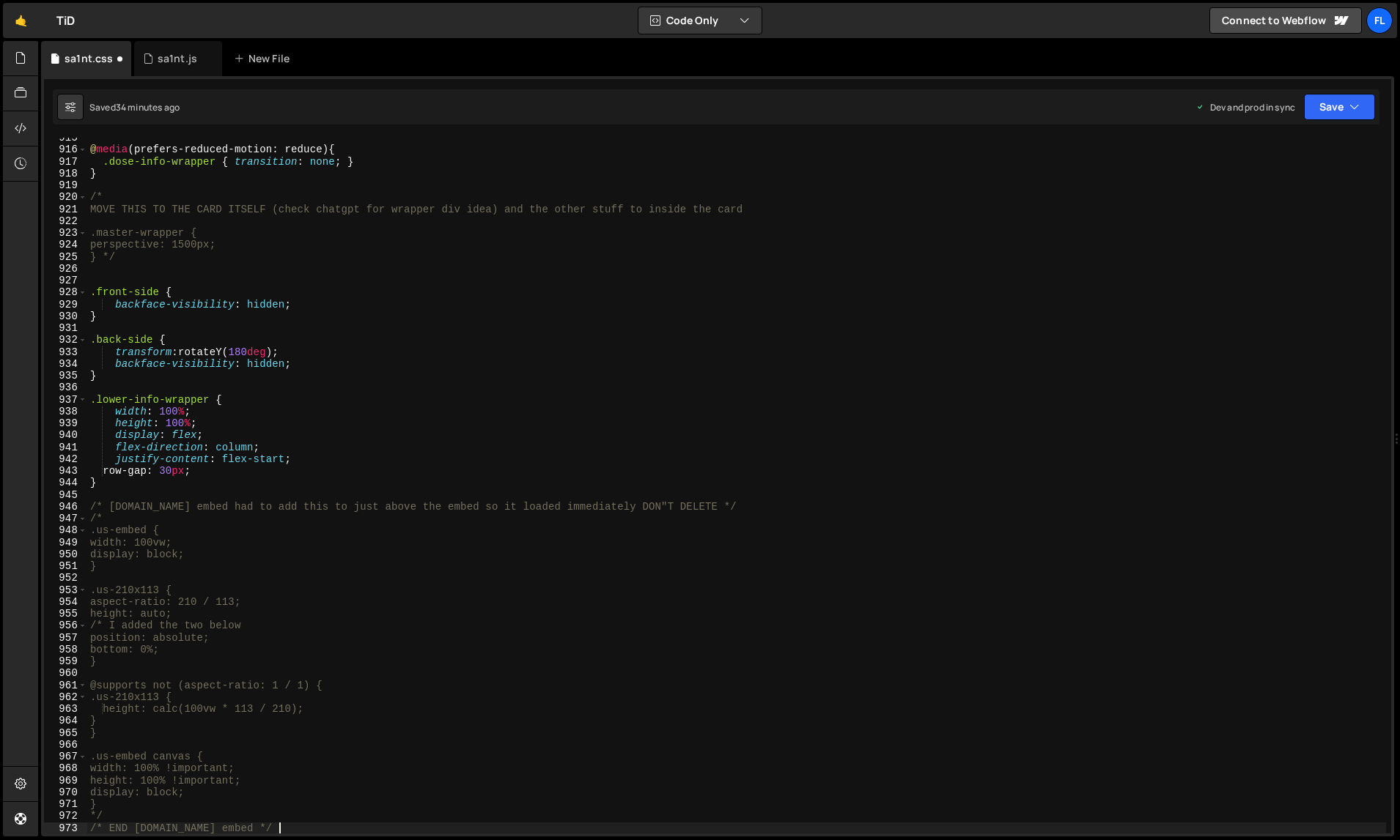
type textarea ".us-embed {"
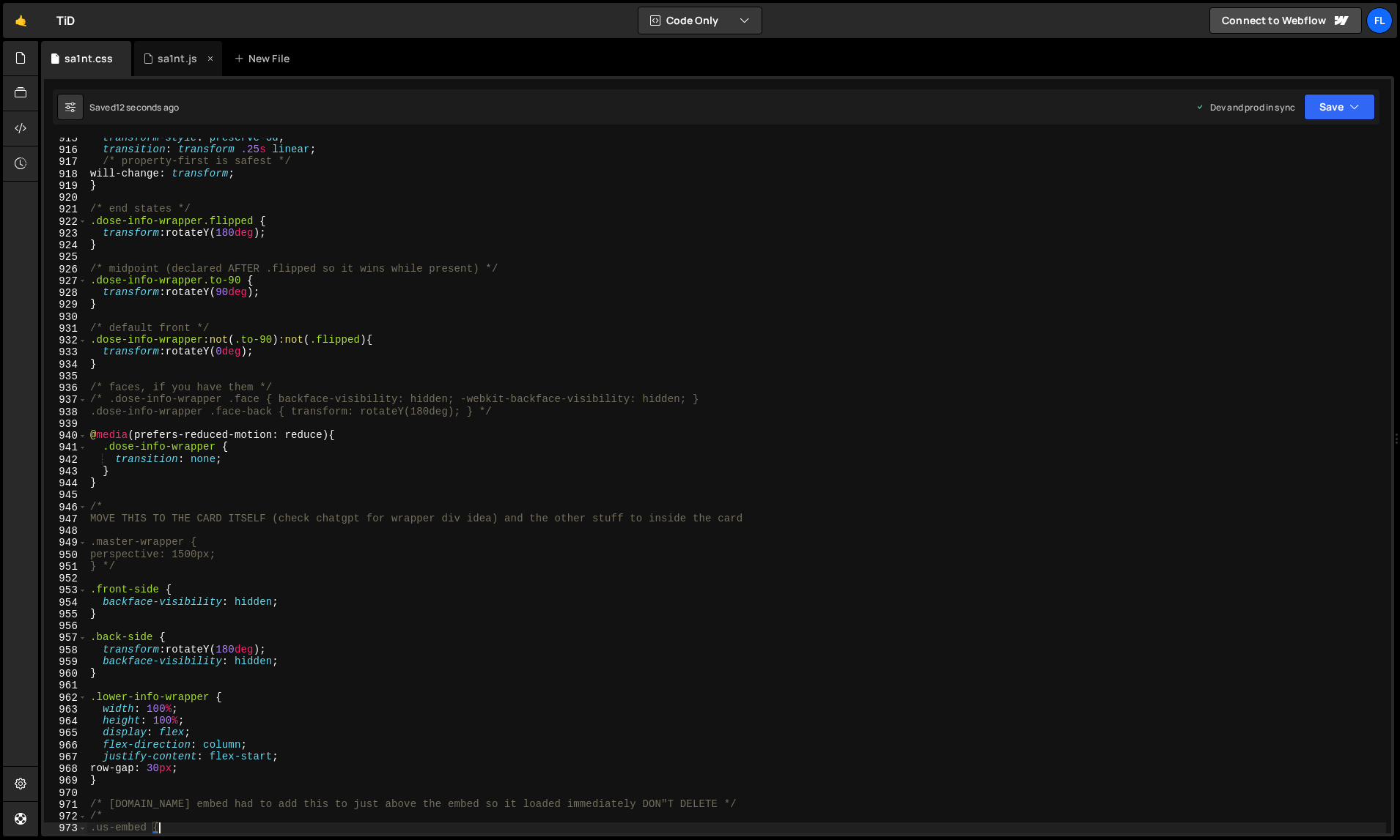
click at [160, 51] on div "sa1nt.js" at bounding box center [178, 59] width 40 height 14
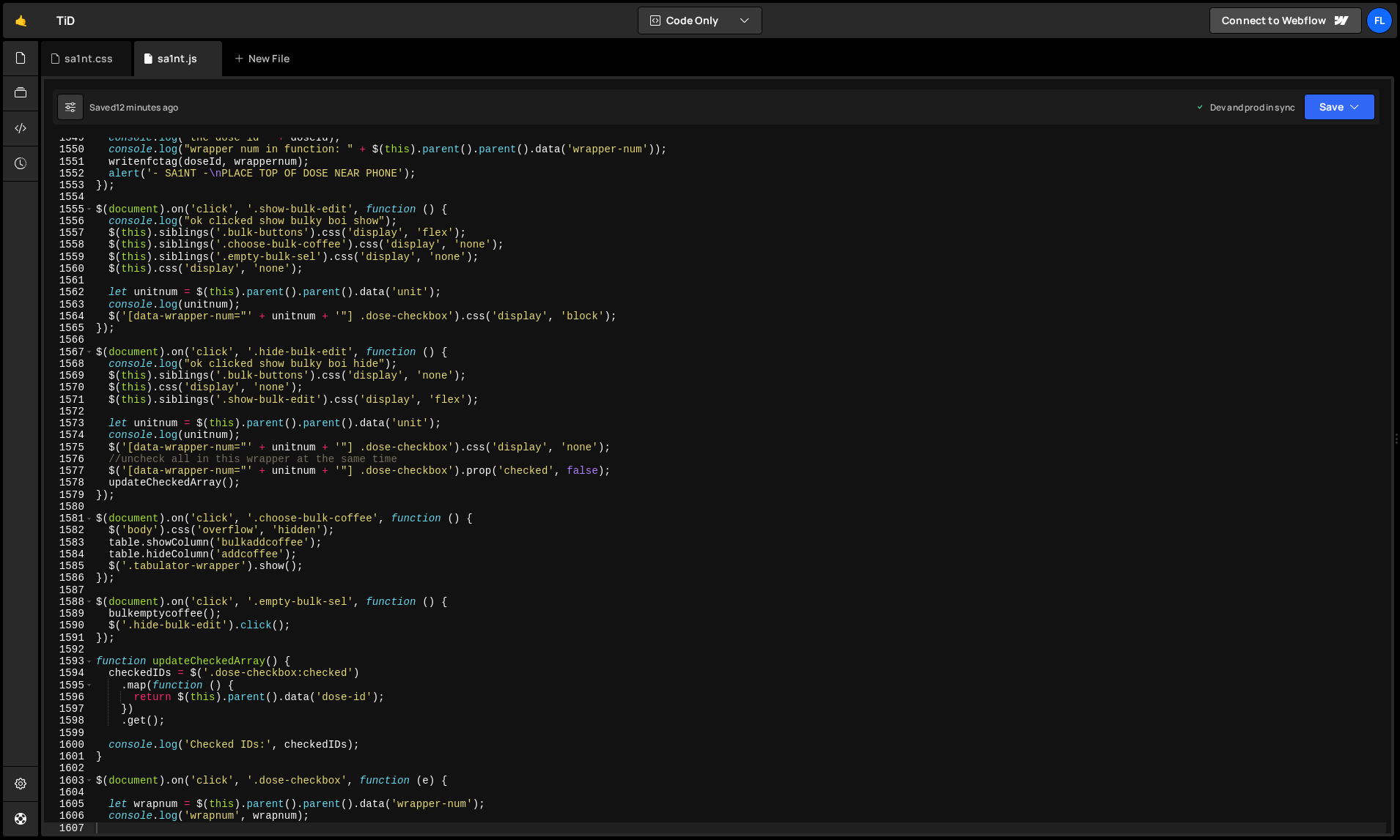
click at [407, 330] on div "console . log ( "the dose id " + doseId ) ; console . log ( "wrapper num in fun…" at bounding box center [739, 492] width 1294 height 721
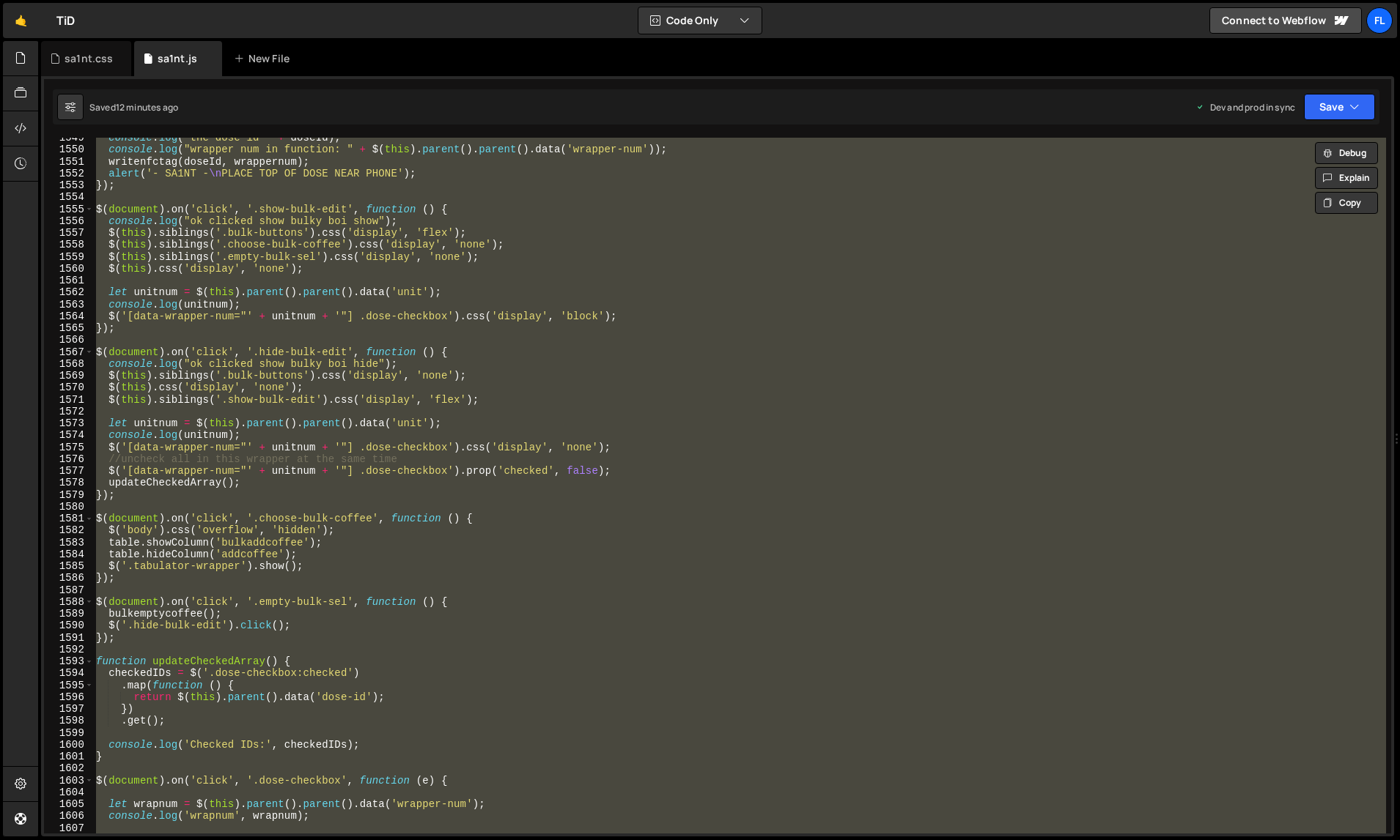
paste textarea
type textarea "});"
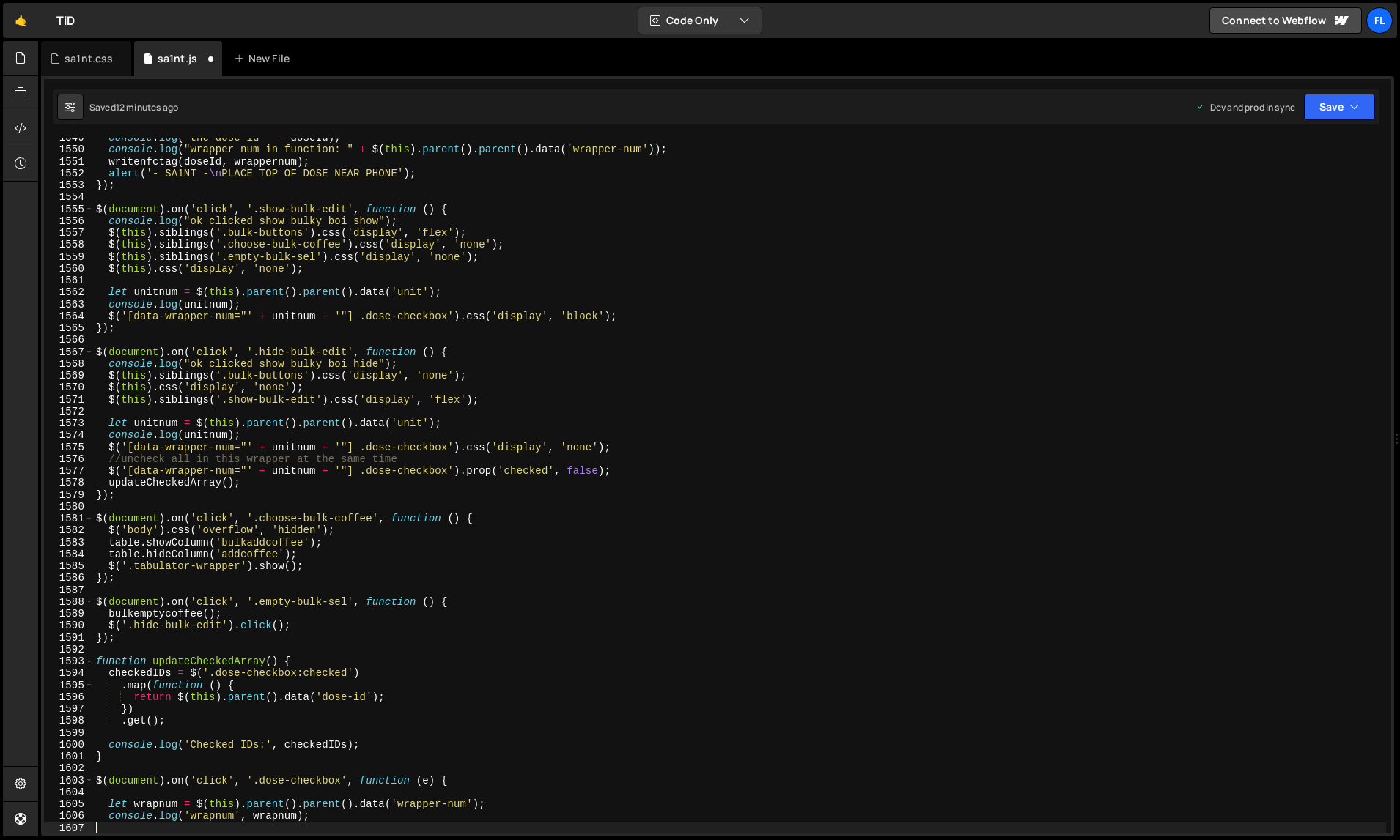
scroll to position [18864, 0]
click at [1003, 540] on div "console . log ( "the dose id " + doseId ) ; console . log ( "wrapper num in fun…" at bounding box center [739, 492] width 1294 height 721
type textarea "table.showColumn('bulkaddcoffee');"
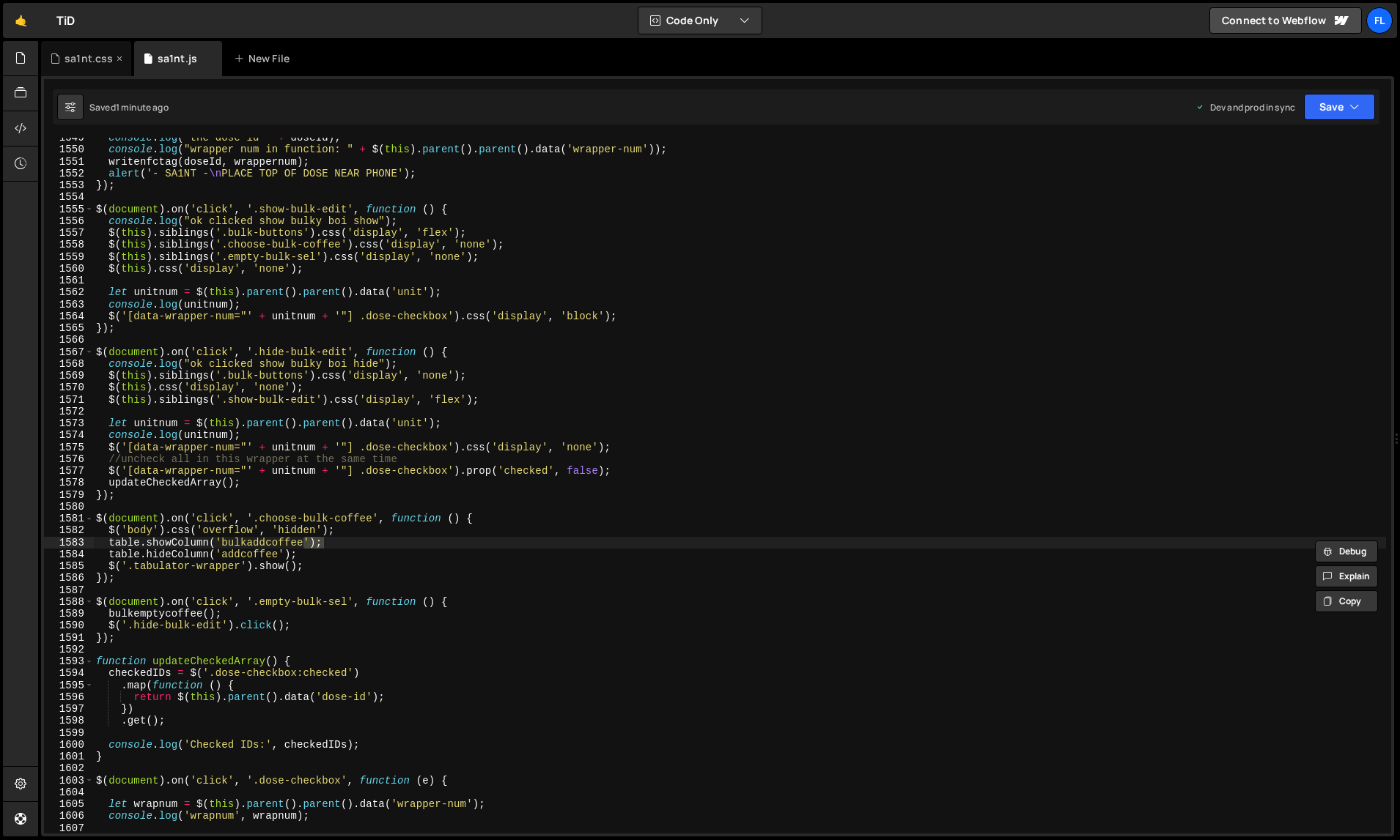
click at [92, 57] on div "sa1nt.css" at bounding box center [89, 59] width 49 height 14
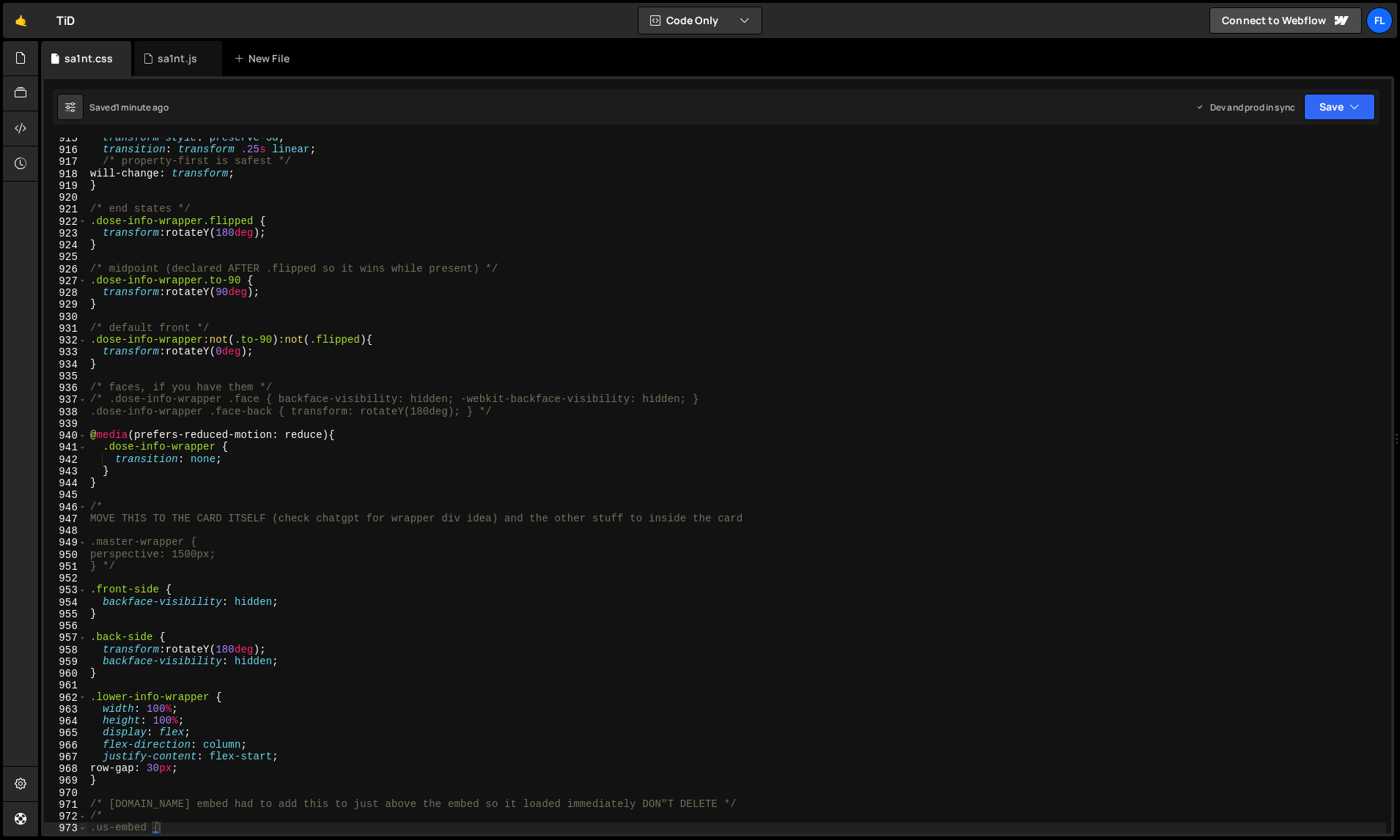
click at [306, 296] on div "transform-style : preserve-3d ; transition : transform .25 s linear ; /* proper…" at bounding box center [737, 492] width 1299 height 721
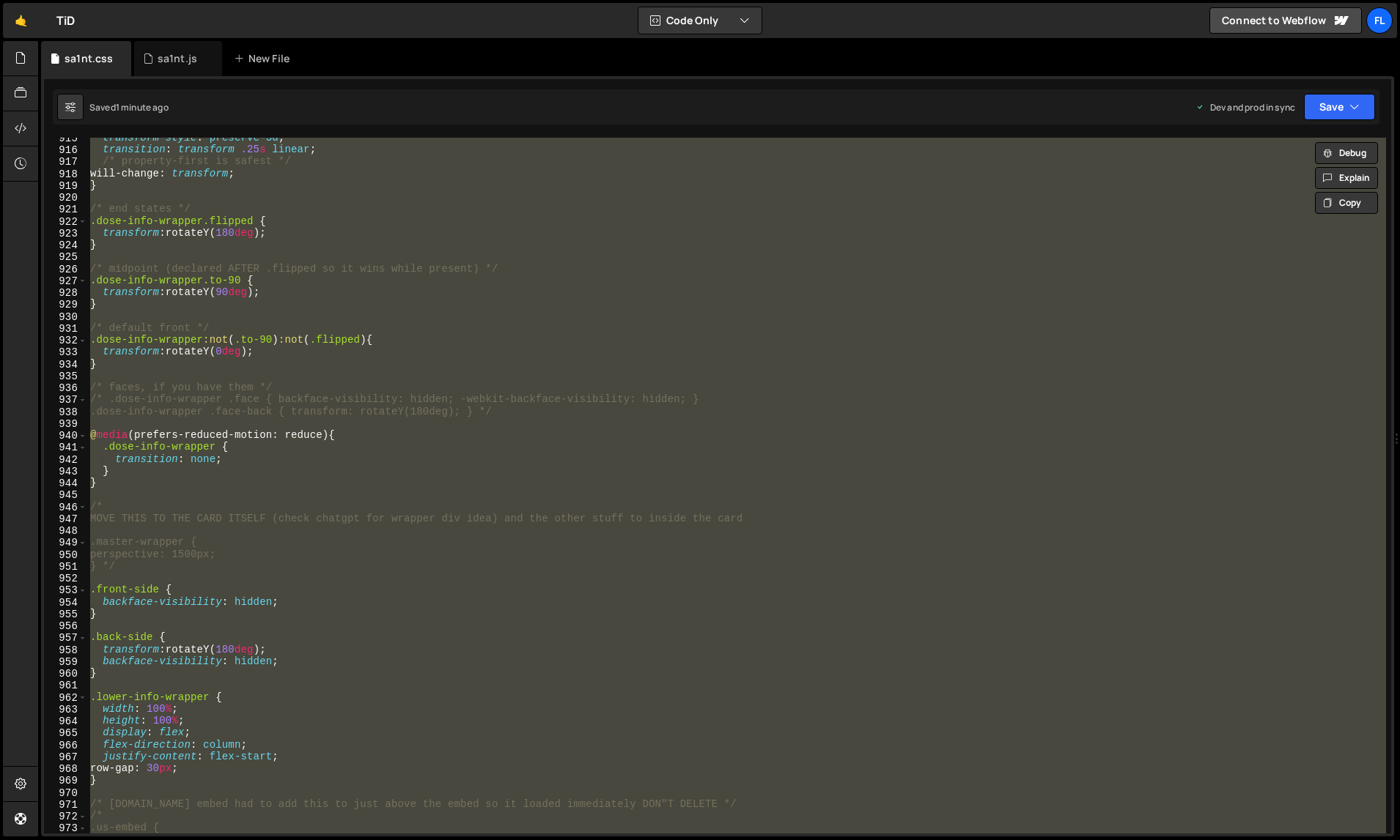
paste textarea
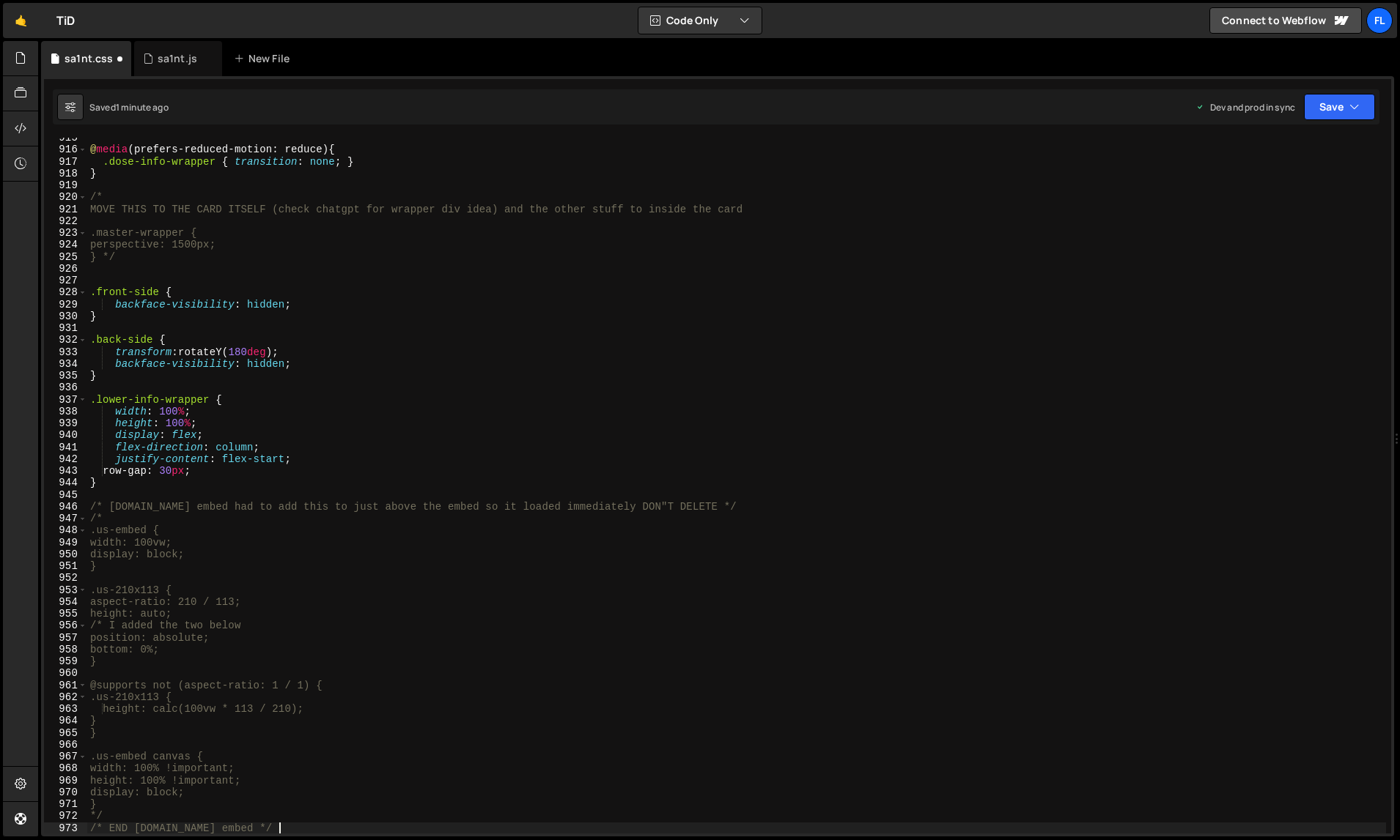
scroll to position [10899, 0]
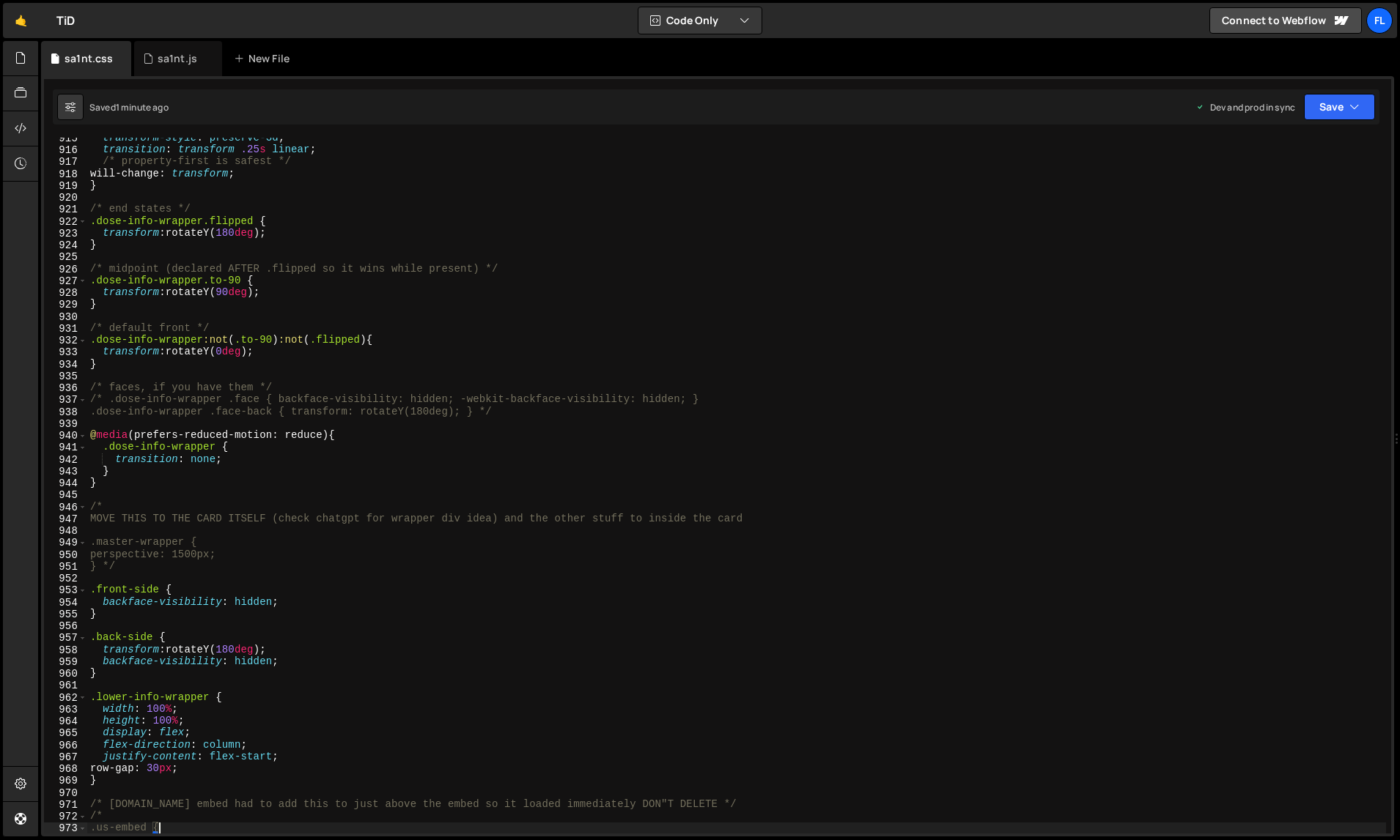
click at [212, 205] on div "transform-style : preserve-3d ; transition : transform .25 s linear ; /* proper…" at bounding box center [737, 492] width 1299 height 721
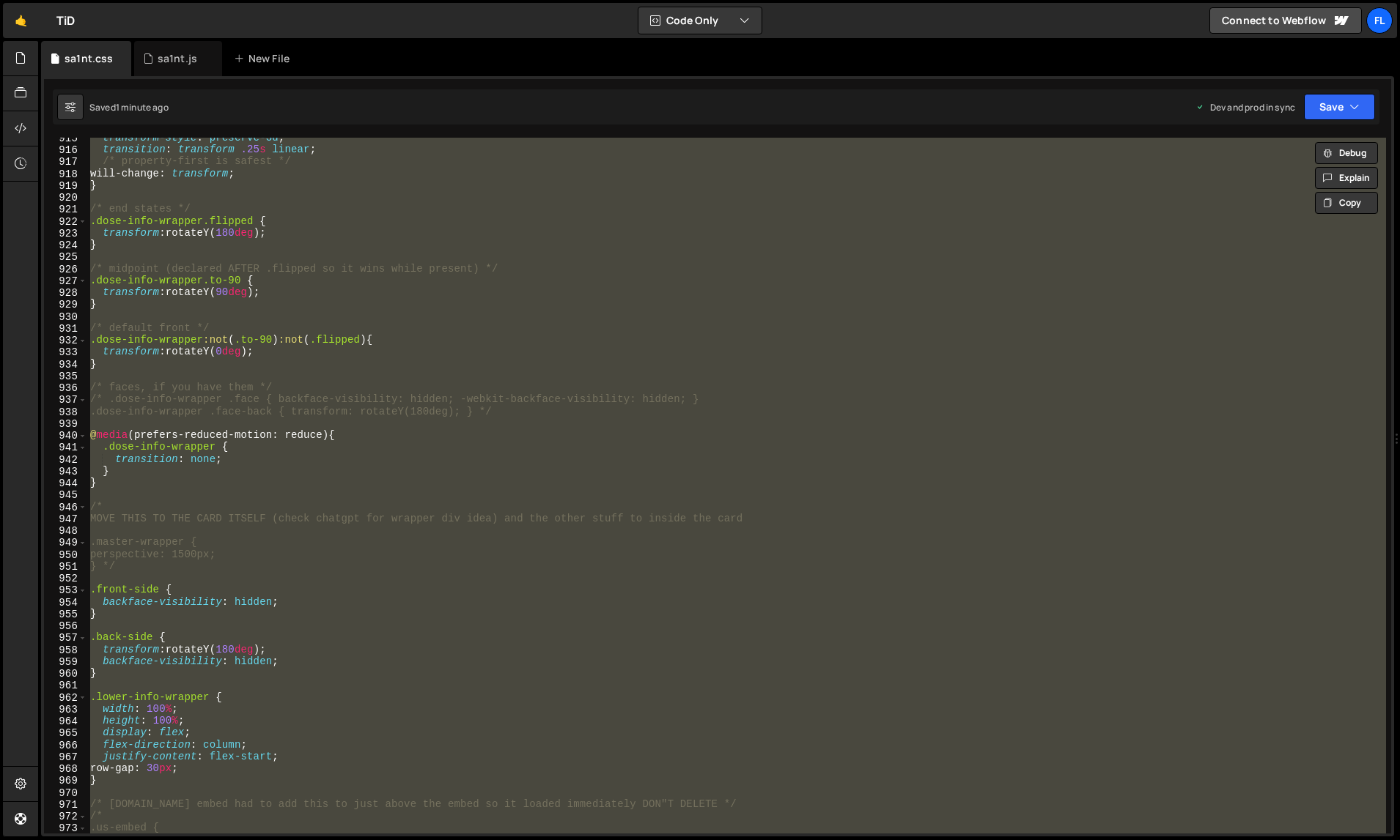
paste textarea
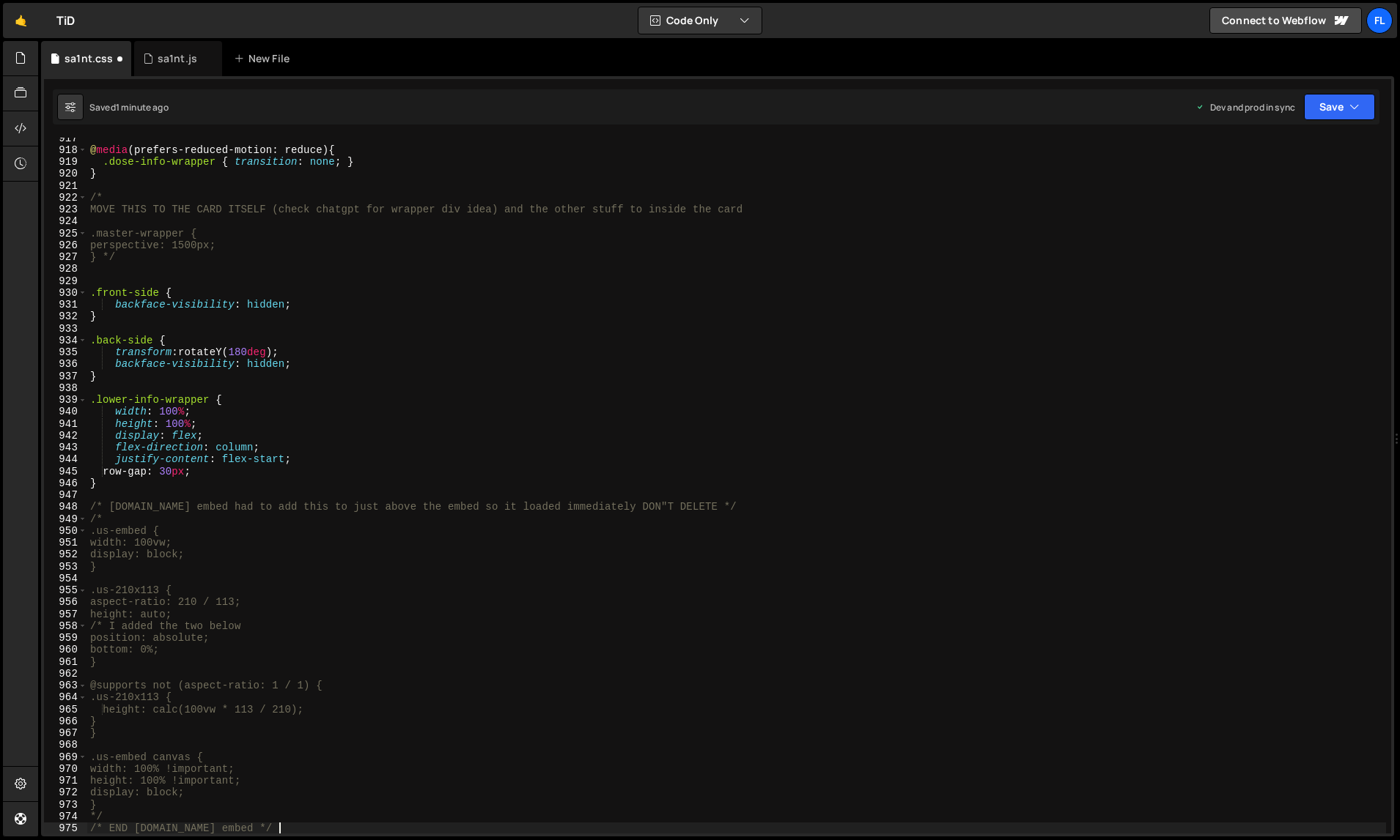
scroll to position [10935, 0]
type textarea ".us-embed {"
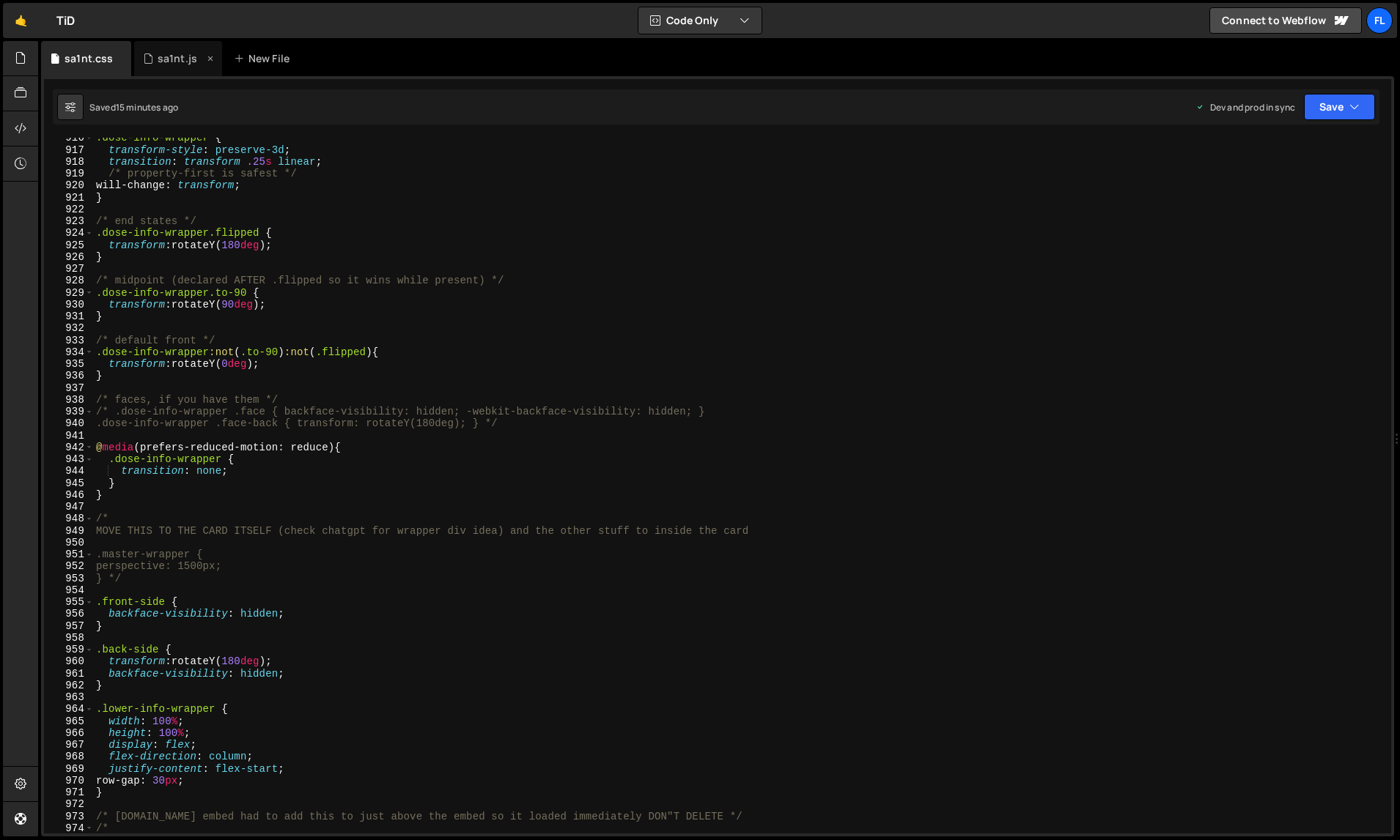
click at [151, 64] on div "sa1nt.js" at bounding box center [174, 59] width 61 height 14
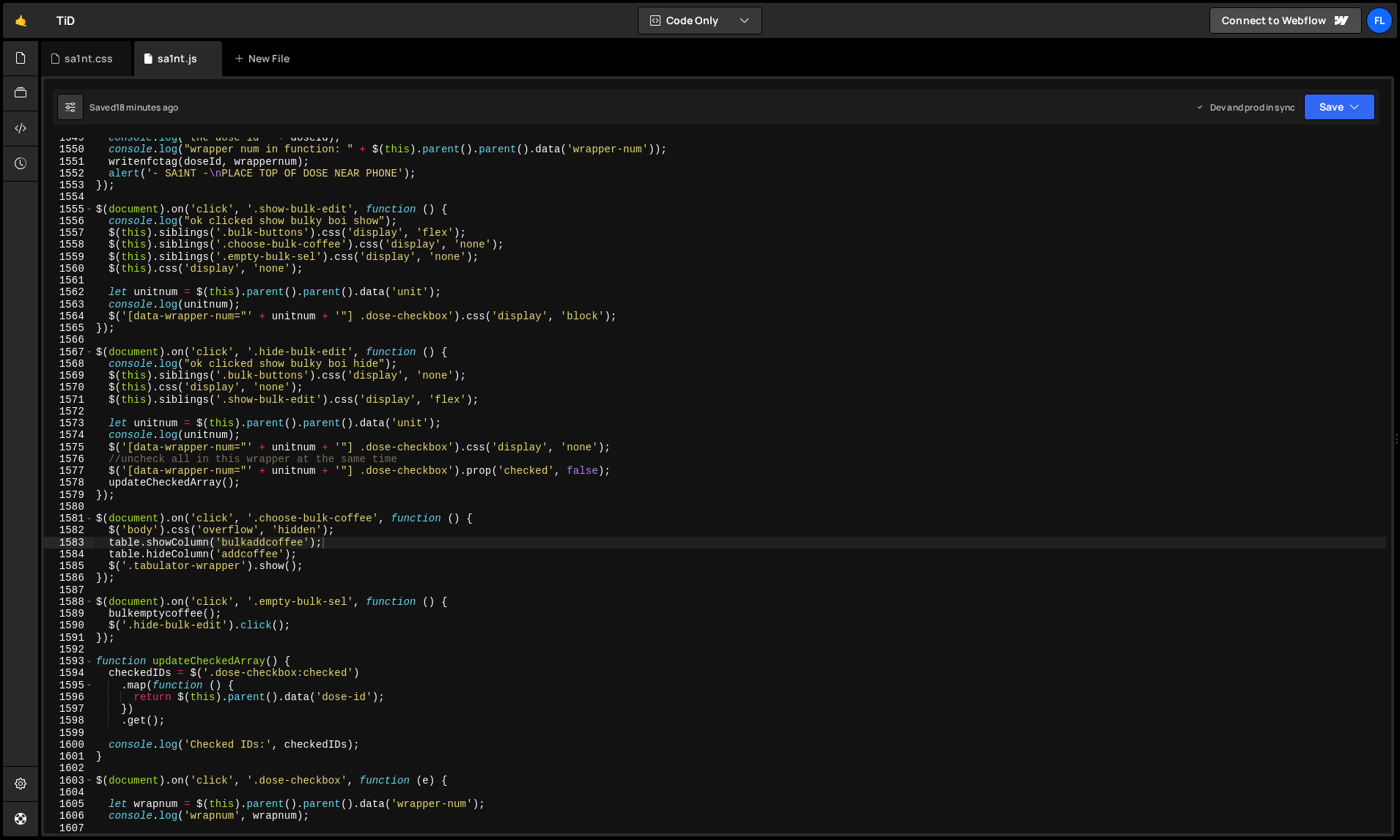
click at [413, 269] on div "console . log ( "the dose id " + doseId ) ; console . log ( "wrapper num in fun…" at bounding box center [739, 492] width 1294 height 721
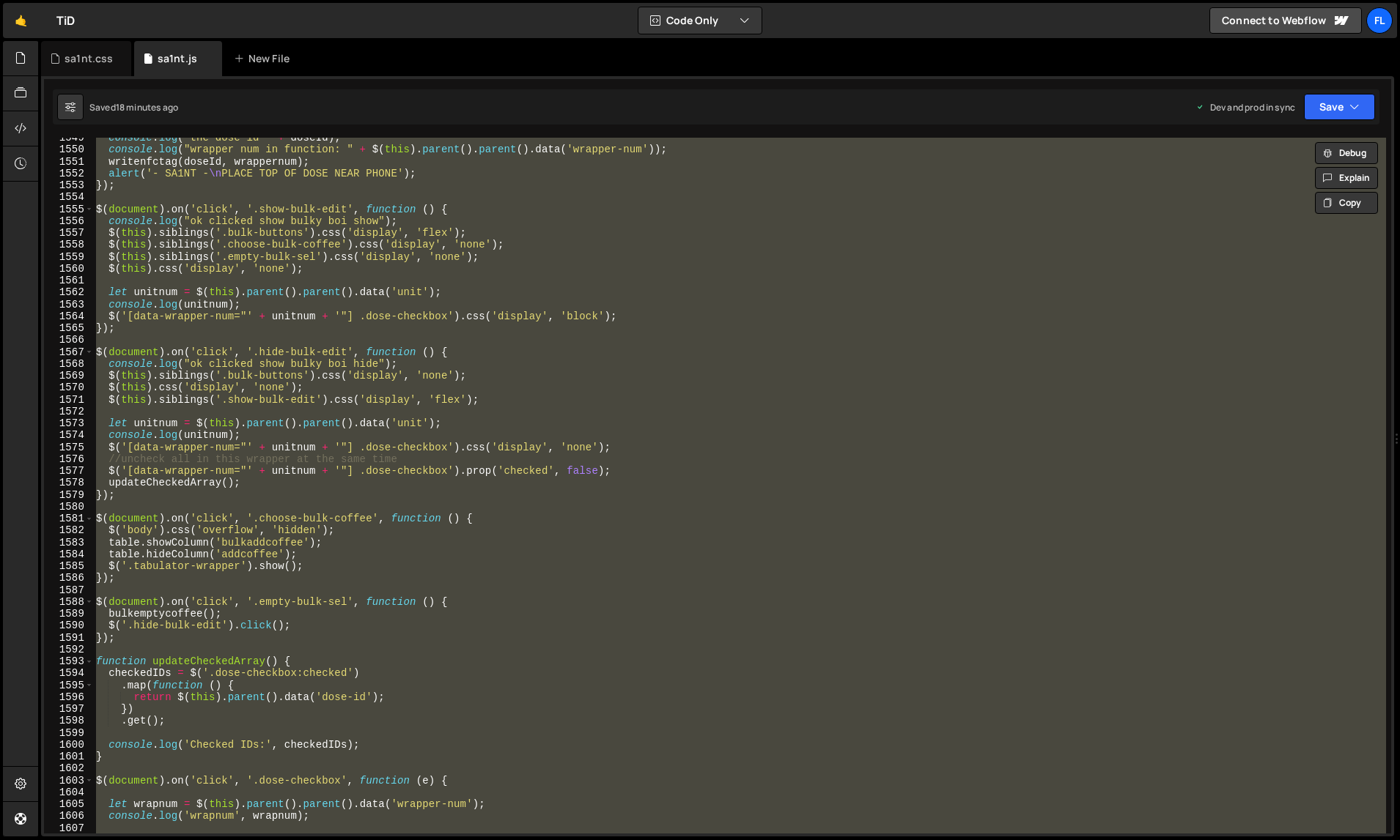
paste textarea
type textarea "});"
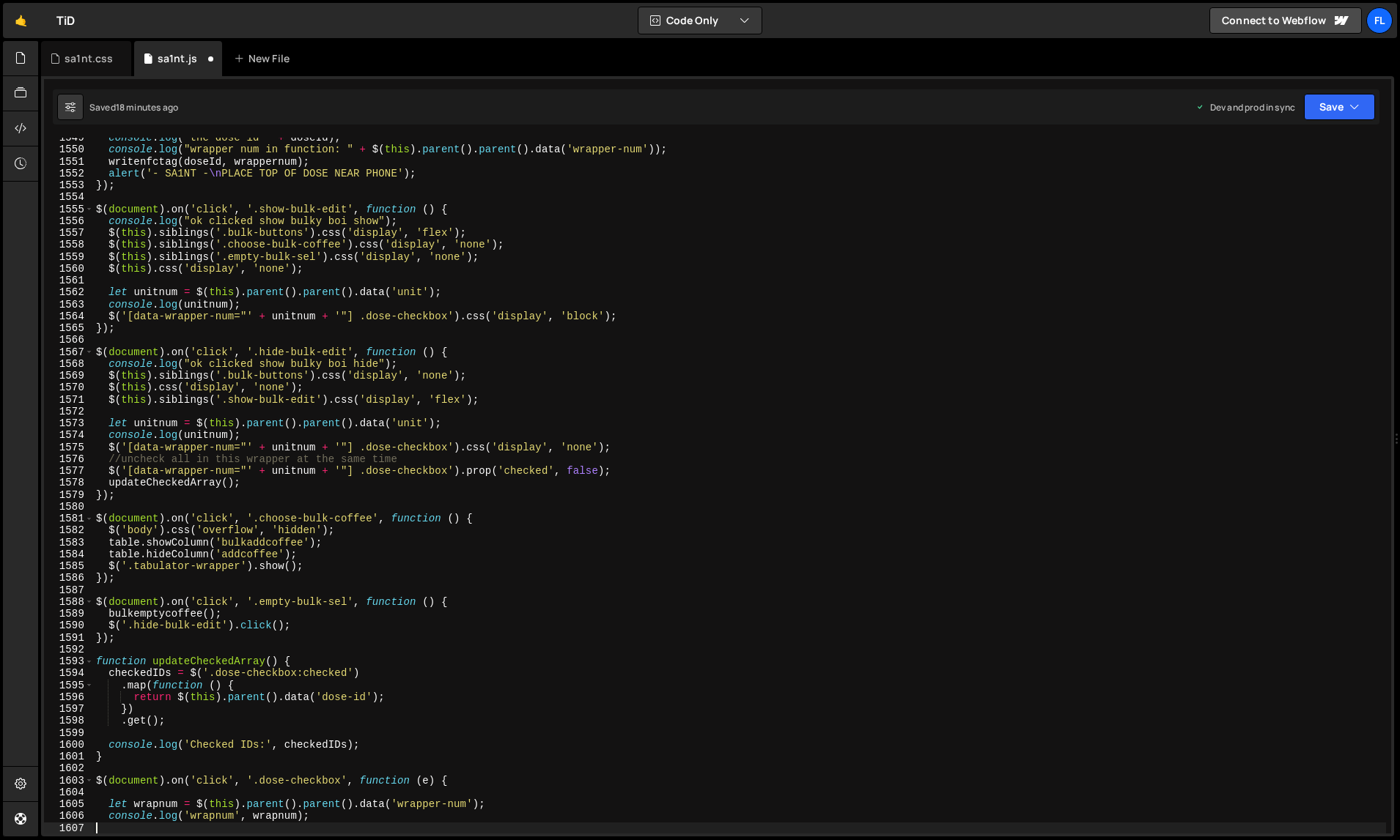
scroll to position [18864, 0]
click at [840, 491] on div "console . log ( "the dose id " + doseId ) ; console . log ( "wrapper num in fun…" at bounding box center [739, 492] width 1294 height 721
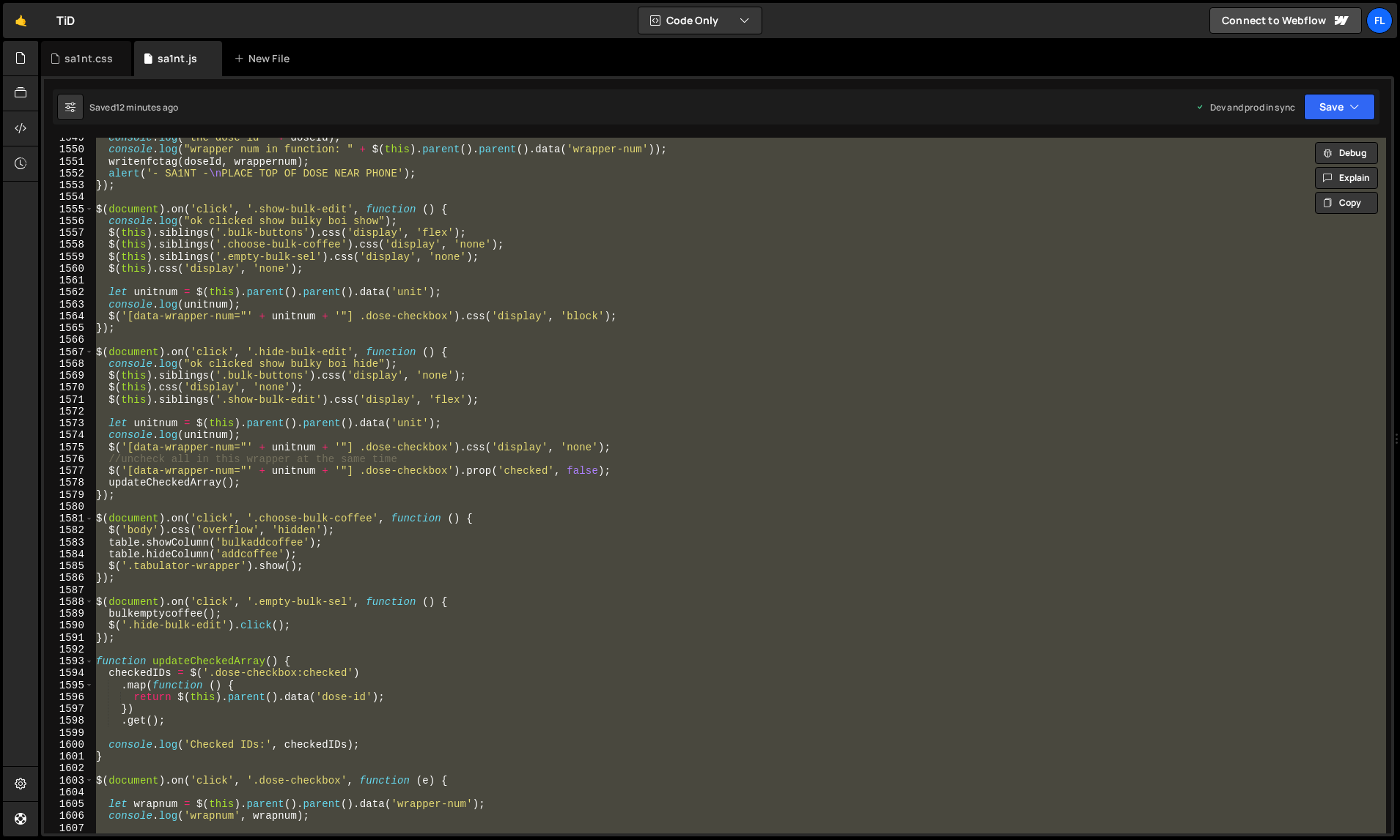
paste textarea
type textarea "});"
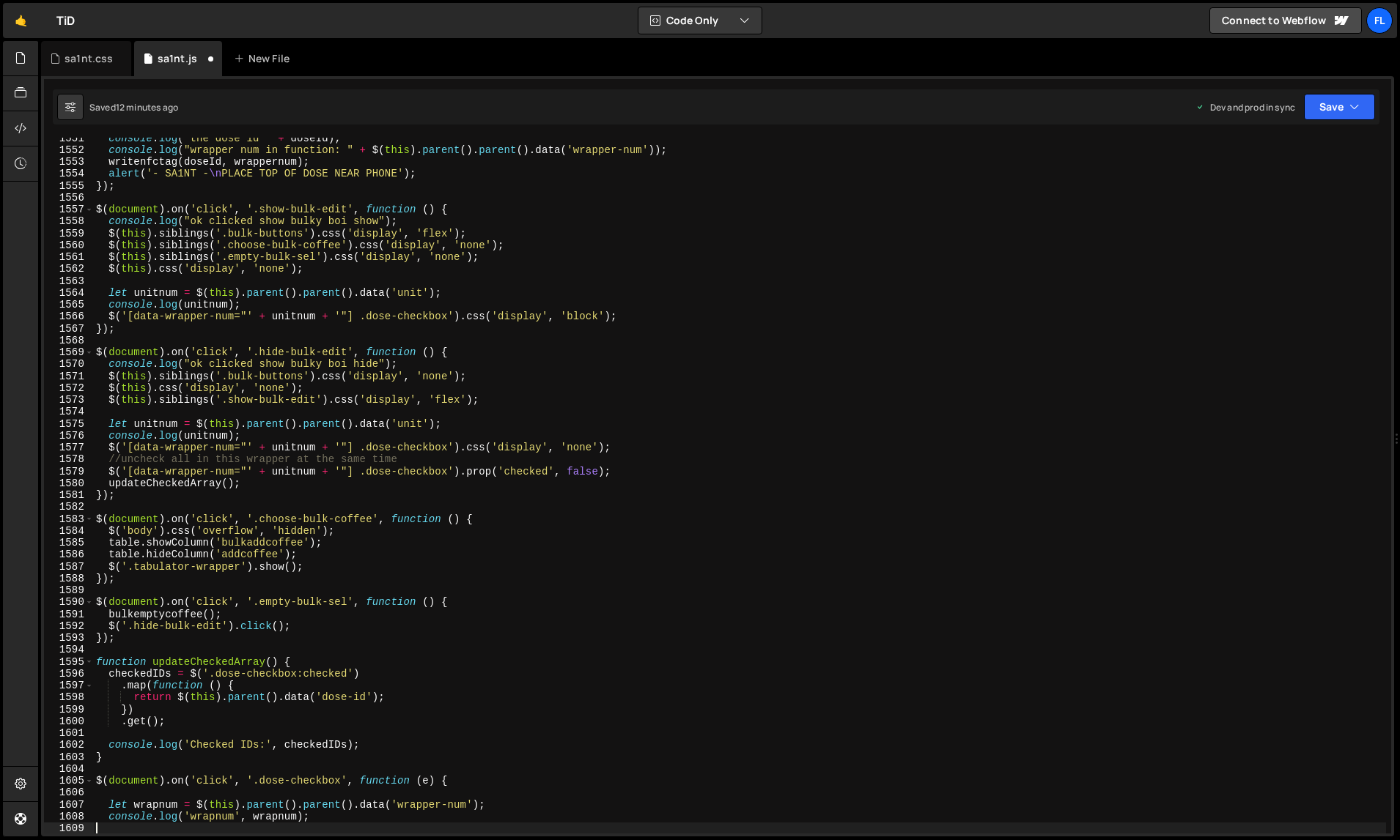
scroll to position [18888, 0]
click at [956, 511] on div "console . log ( "the dose id " + doseId ) ; console . log ( "wrapper num in fun…" at bounding box center [739, 492] width 1294 height 721
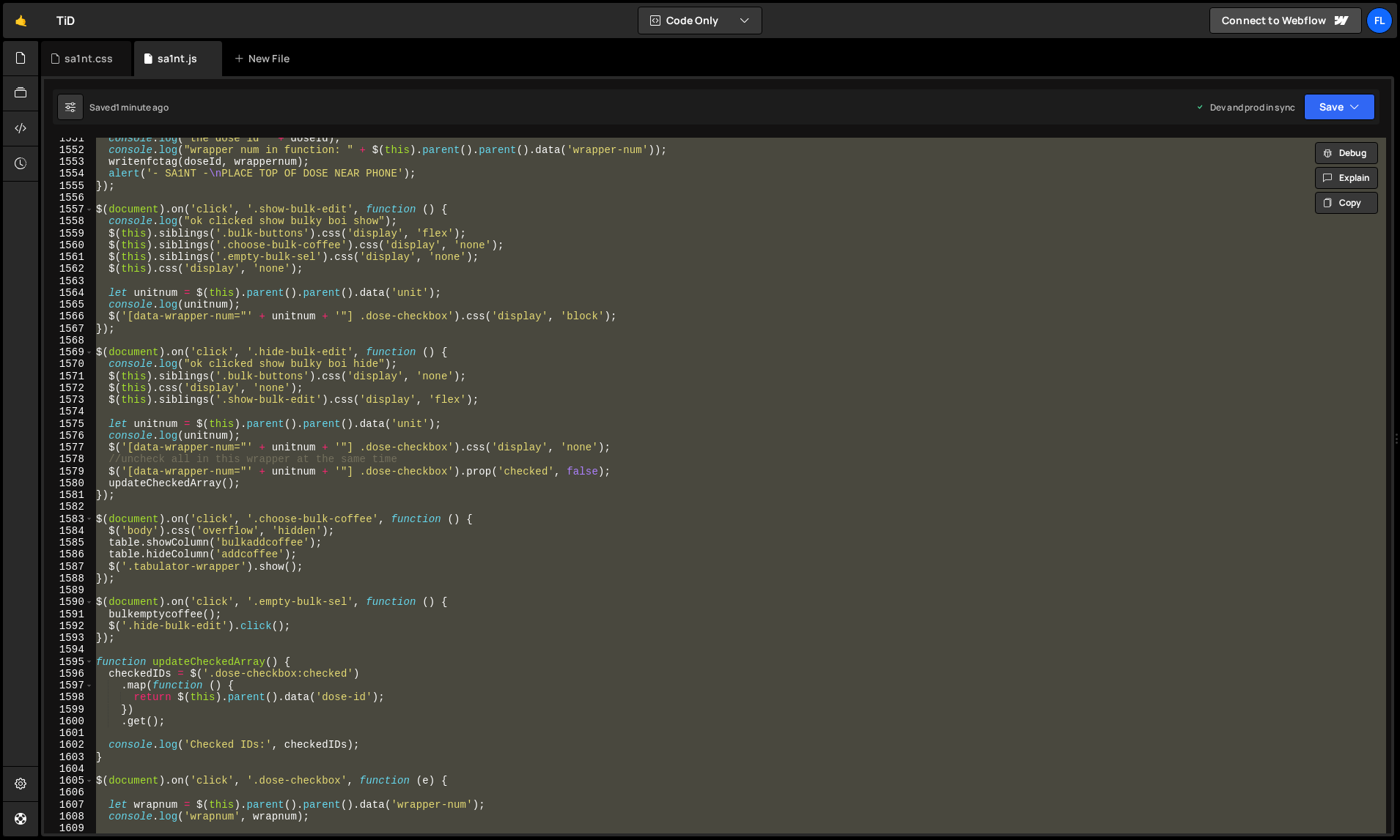
paste textarea
type textarea "});"
